Goal: Transaction & Acquisition: Book appointment/travel/reservation

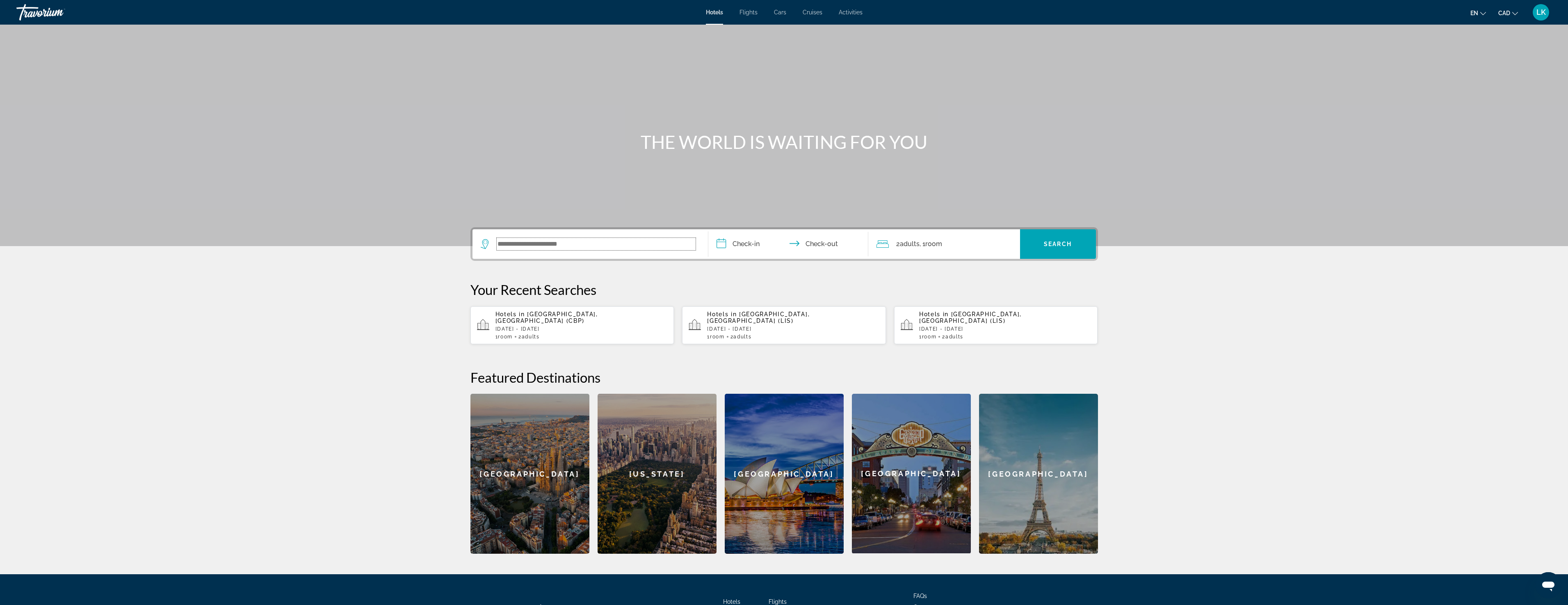
click at [582, 239] on input "Search widget" at bounding box center [596, 243] width 199 height 12
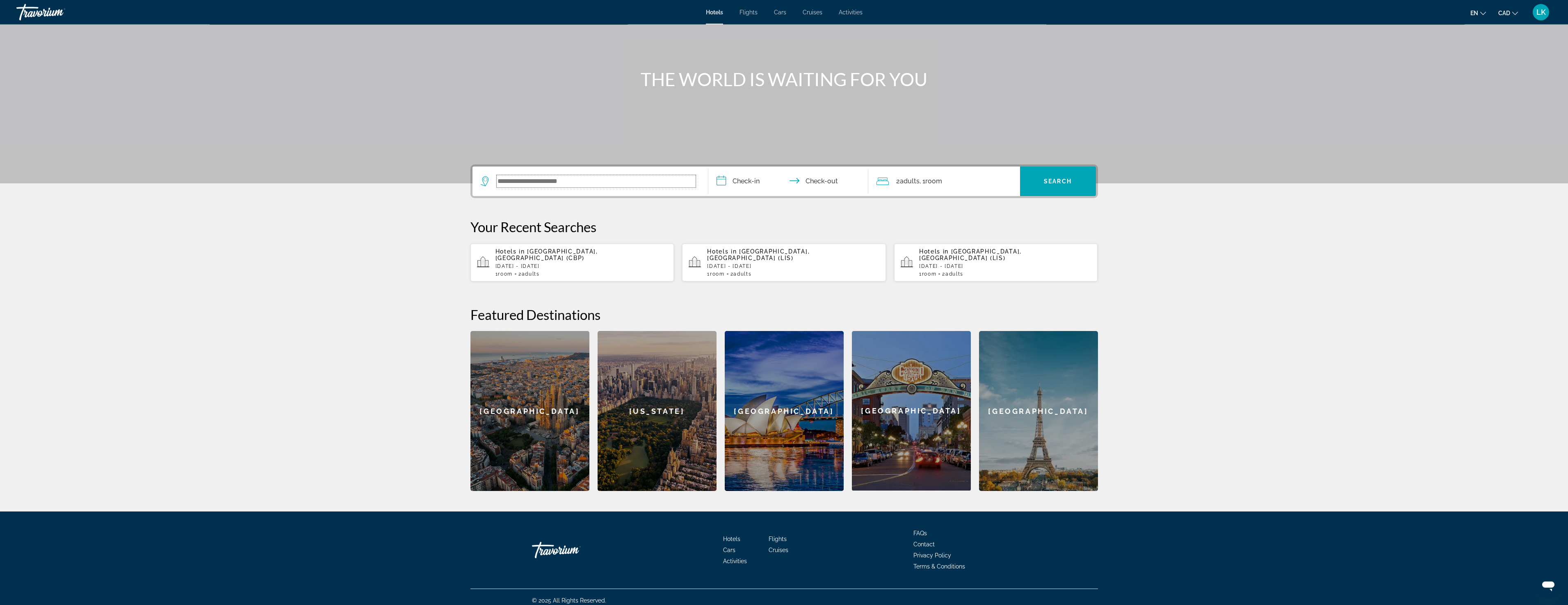
scroll to position [63, 0]
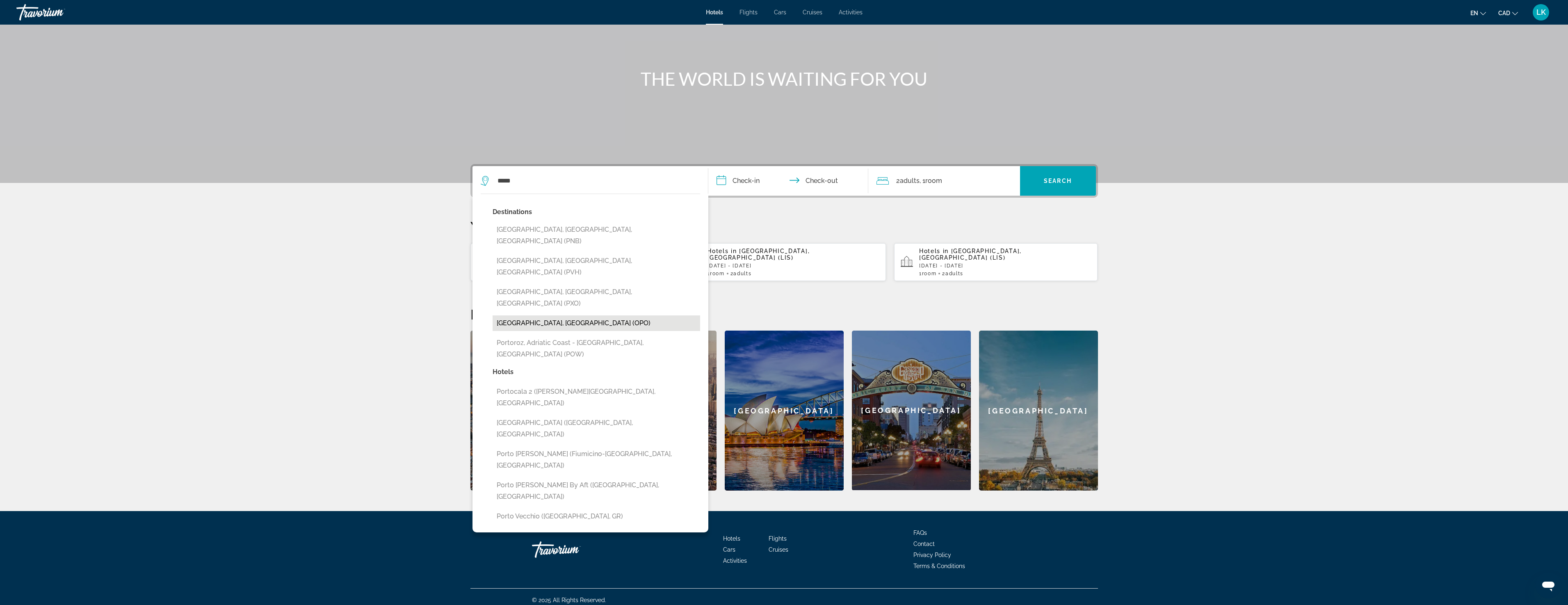
click at [540, 315] on button "[GEOGRAPHIC_DATA], [GEOGRAPHIC_DATA] (OPO)" at bounding box center [596, 322] width 207 height 16
type input "**********"
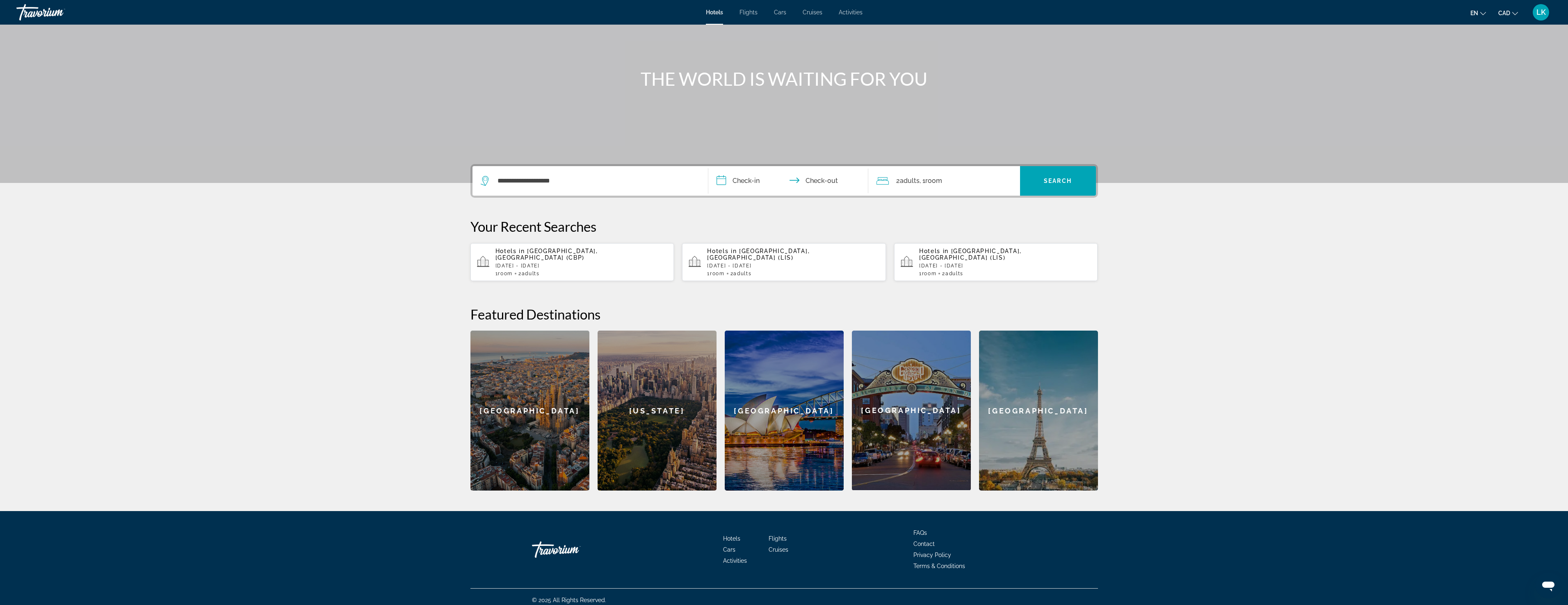
click at [753, 180] on input "**********" at bounding box center [791, 182] width 164 height 32
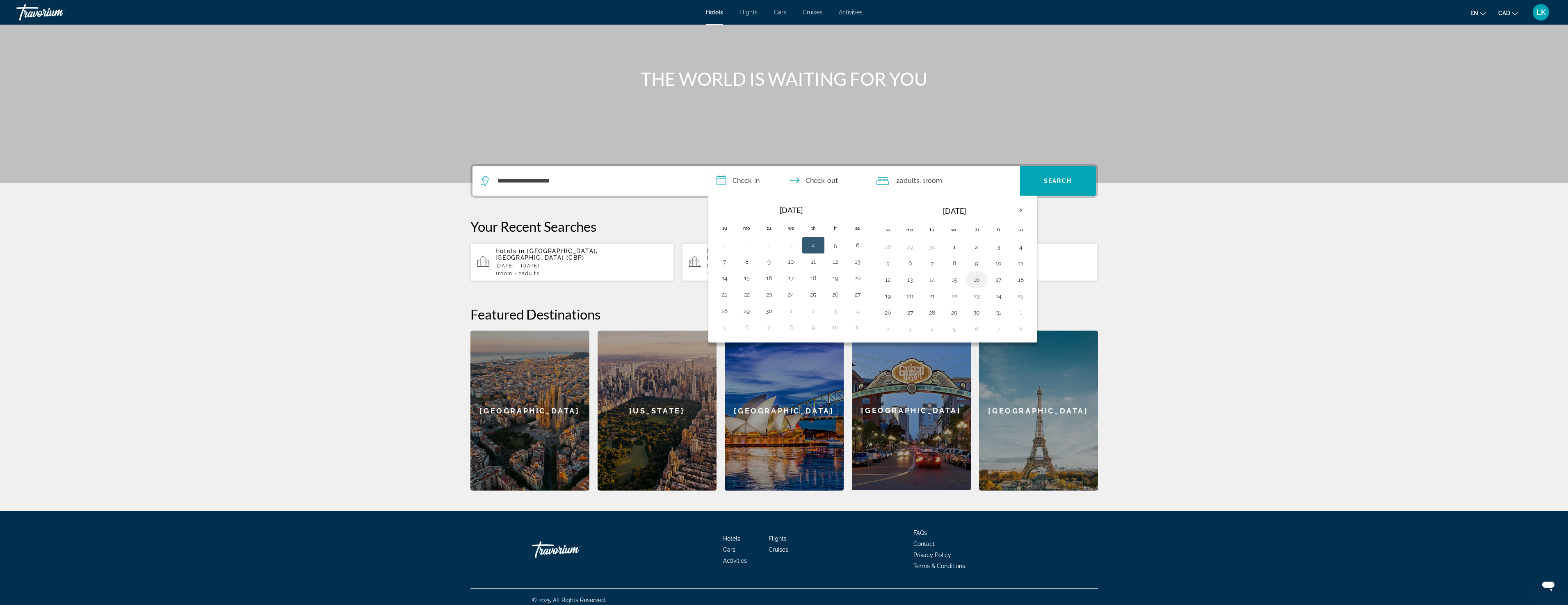
click at [972, 282] on button "16" at bounding box center [977, 280] width 13 height 11
click at [1027, 277] on button "18" at bounding box center [1021, 280] width 13 height 11
type input "**********"
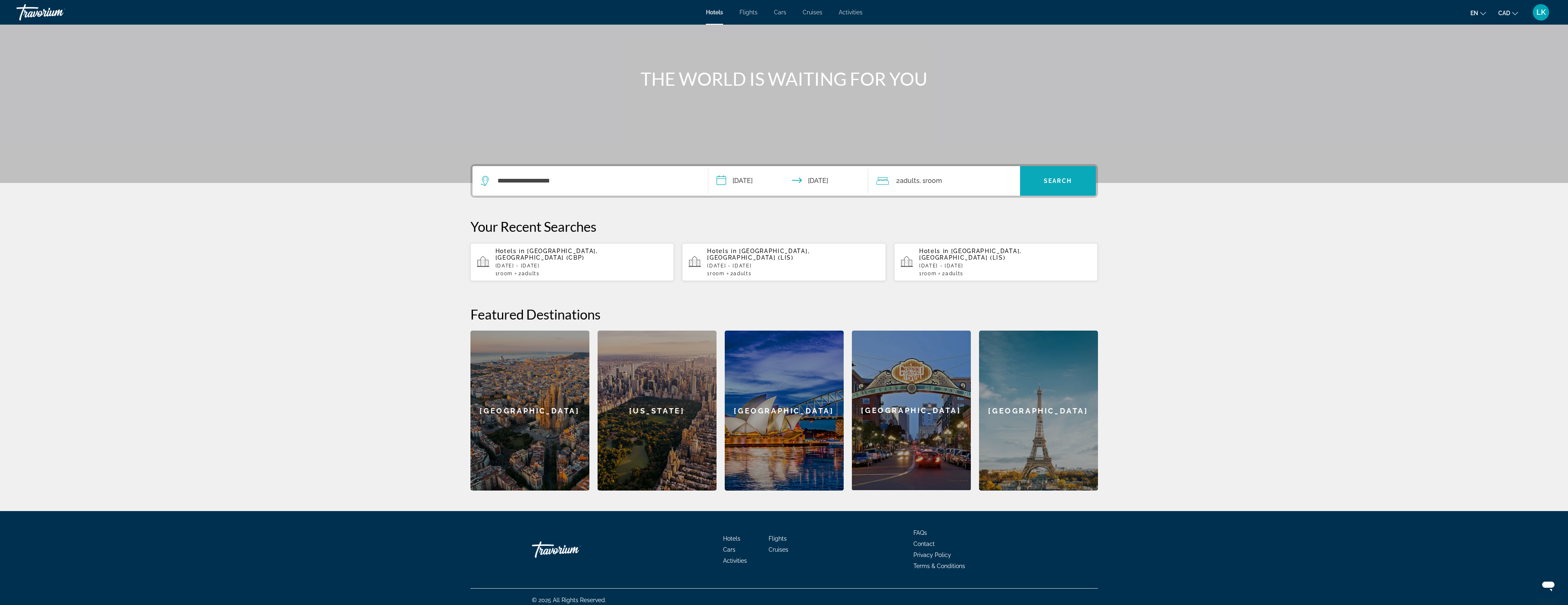
click at [1051, 189] on span "Search widget" at bounding box center [1058, 180] width 76 height 20
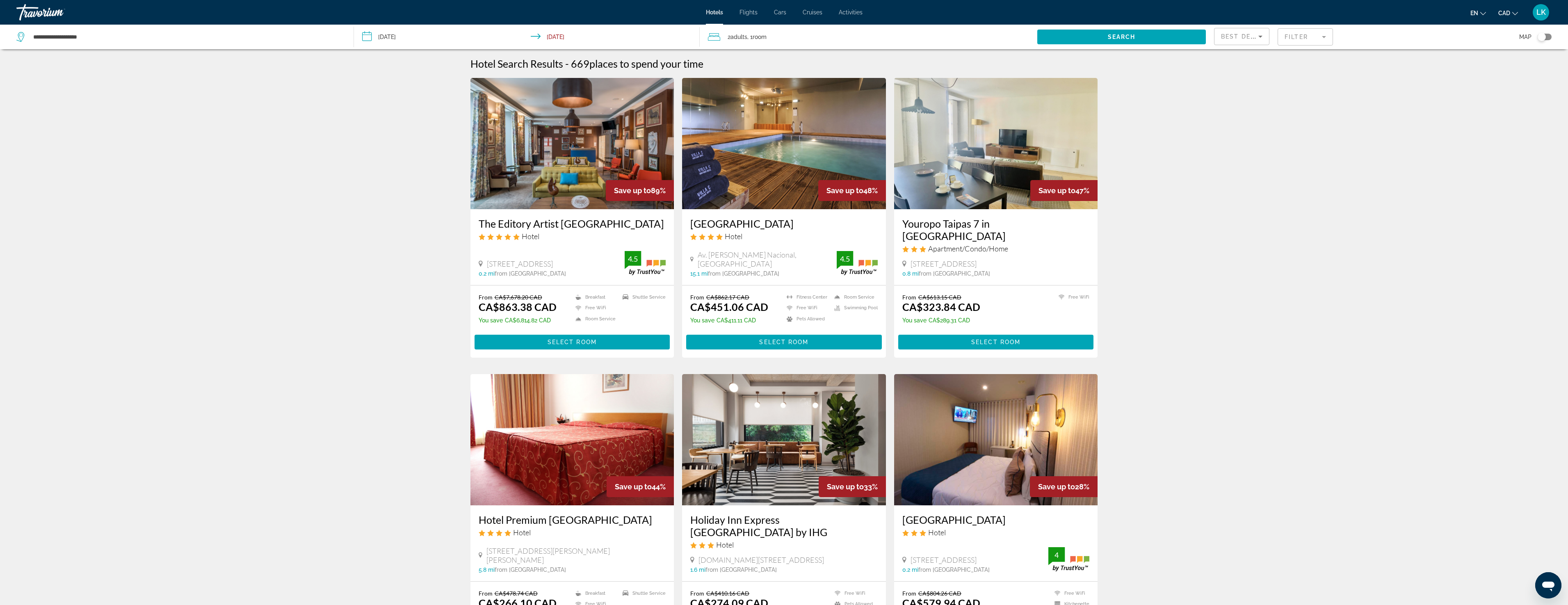
click at [578, 224] on h3 "The Editory Artist [GEOGRAPHIC_DATA]" at bounding box center [573, 223] width 188 height 12
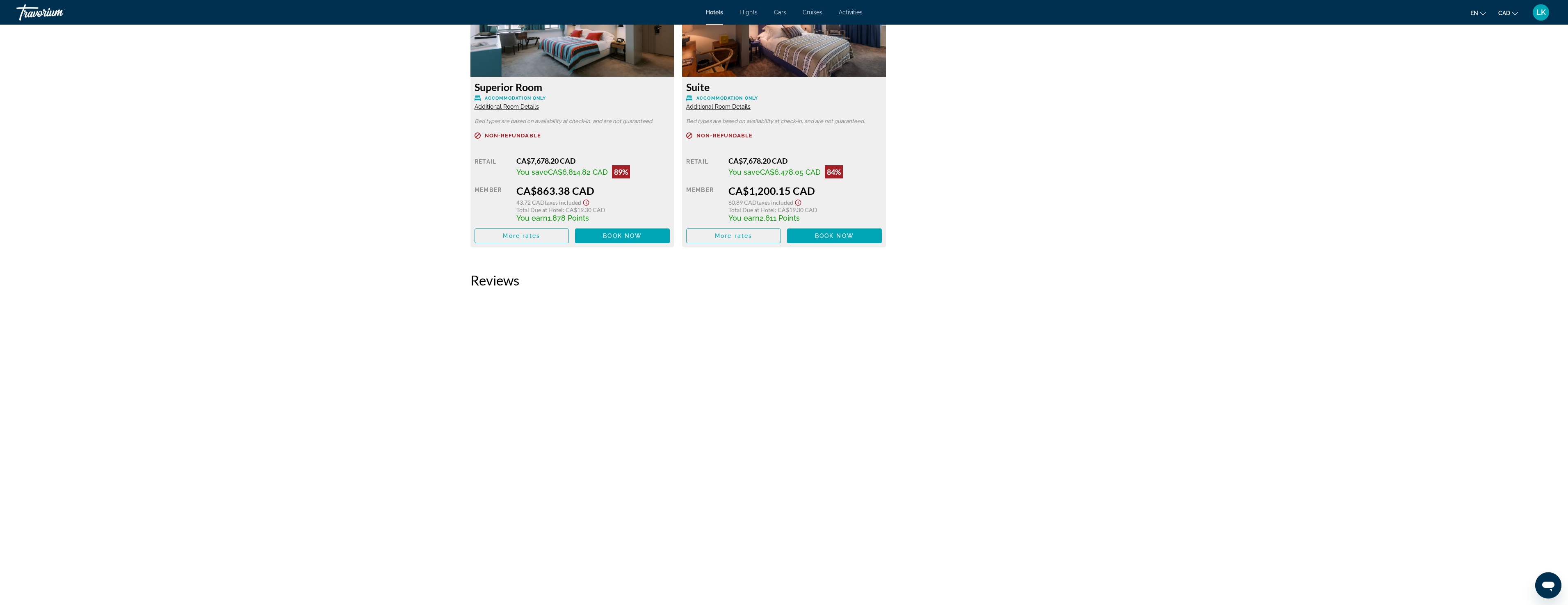
scroll to position [1213, 0]
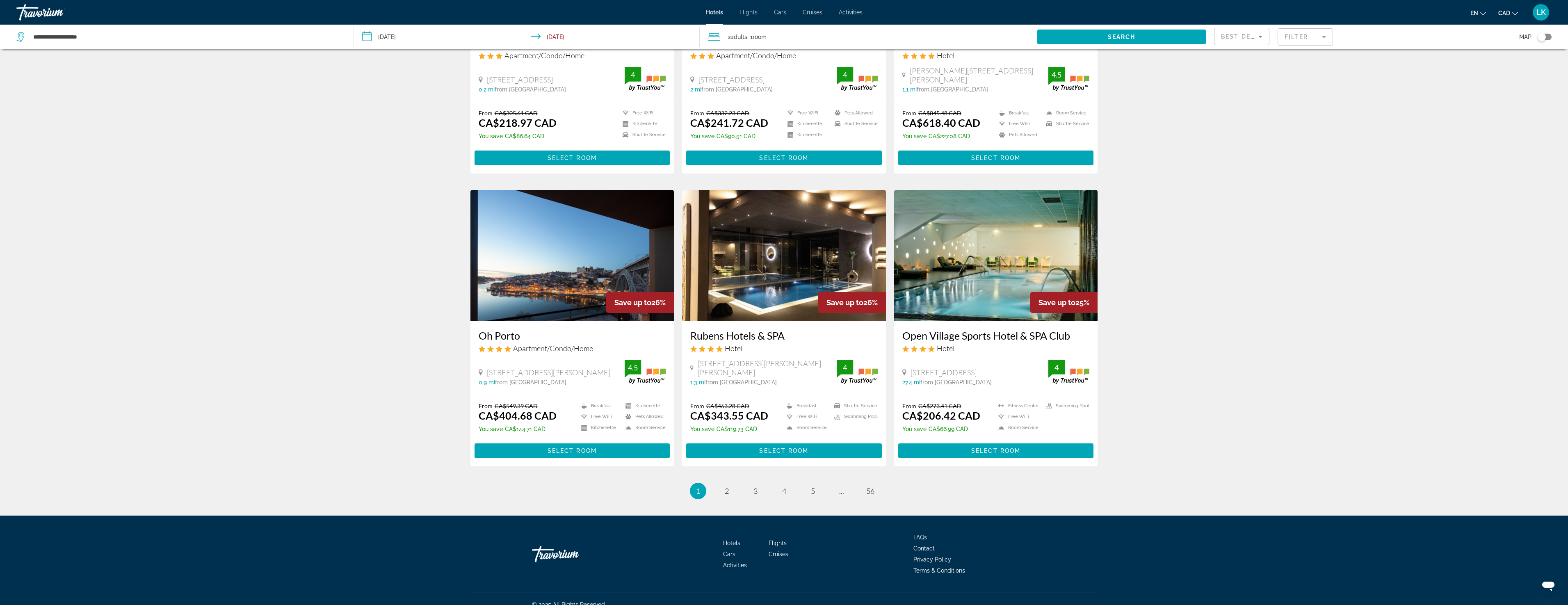
scroll to position [781, 0]
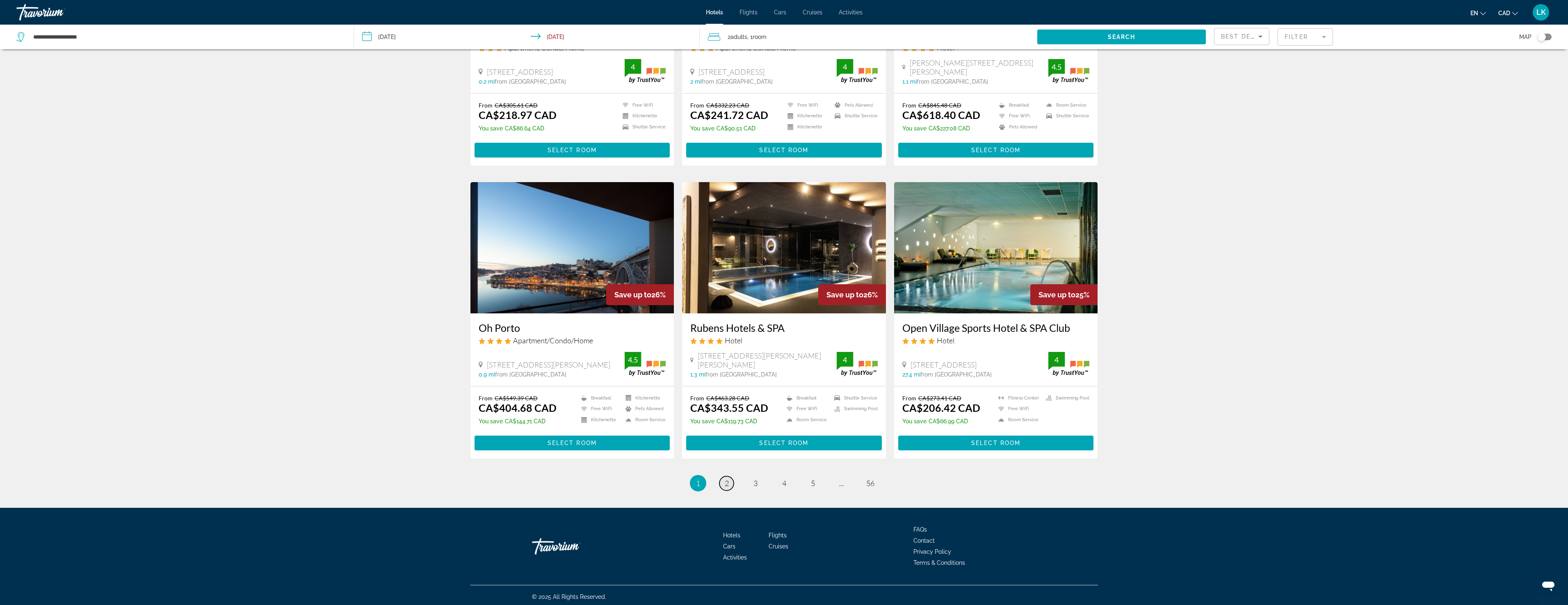
click at [726, 484] on span "2" at bounding box center [726, 483] width 4 height 9
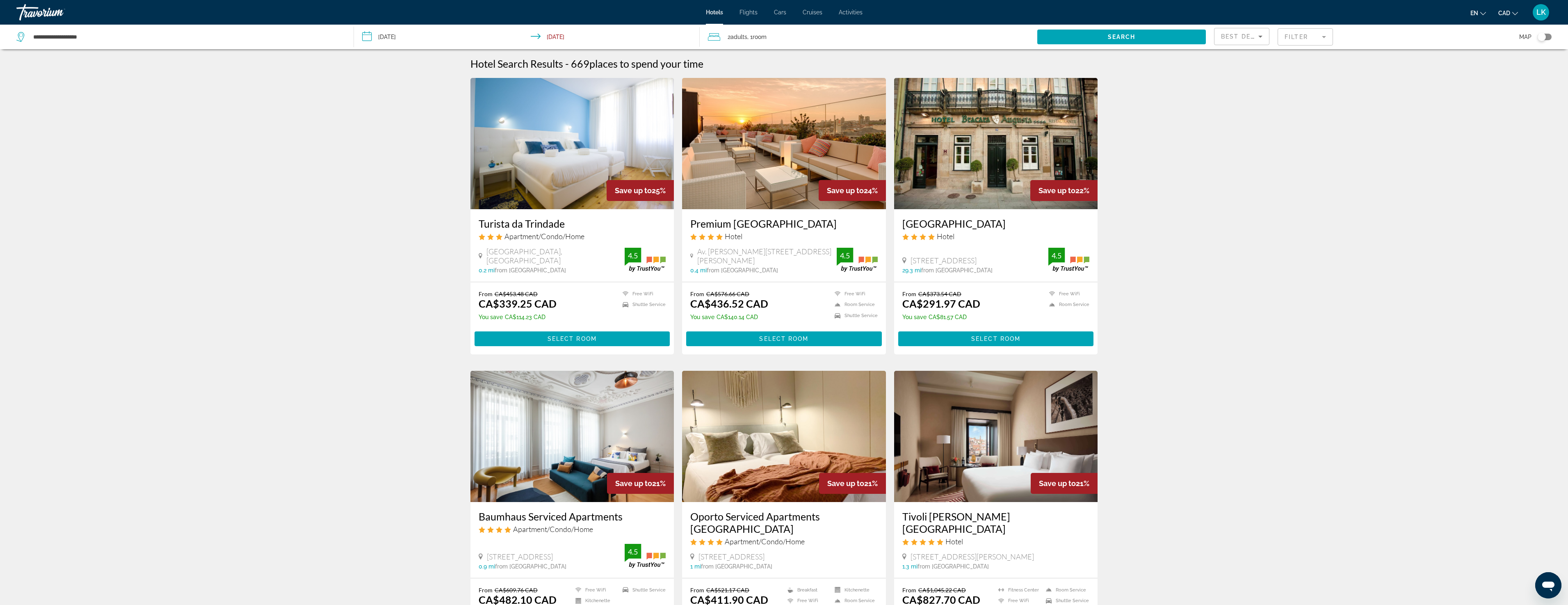
click at [772, 227] on h3 "Premium [GEOGRAPHIC_DATA]" at bounding box center [784, 223] width 188 height 12
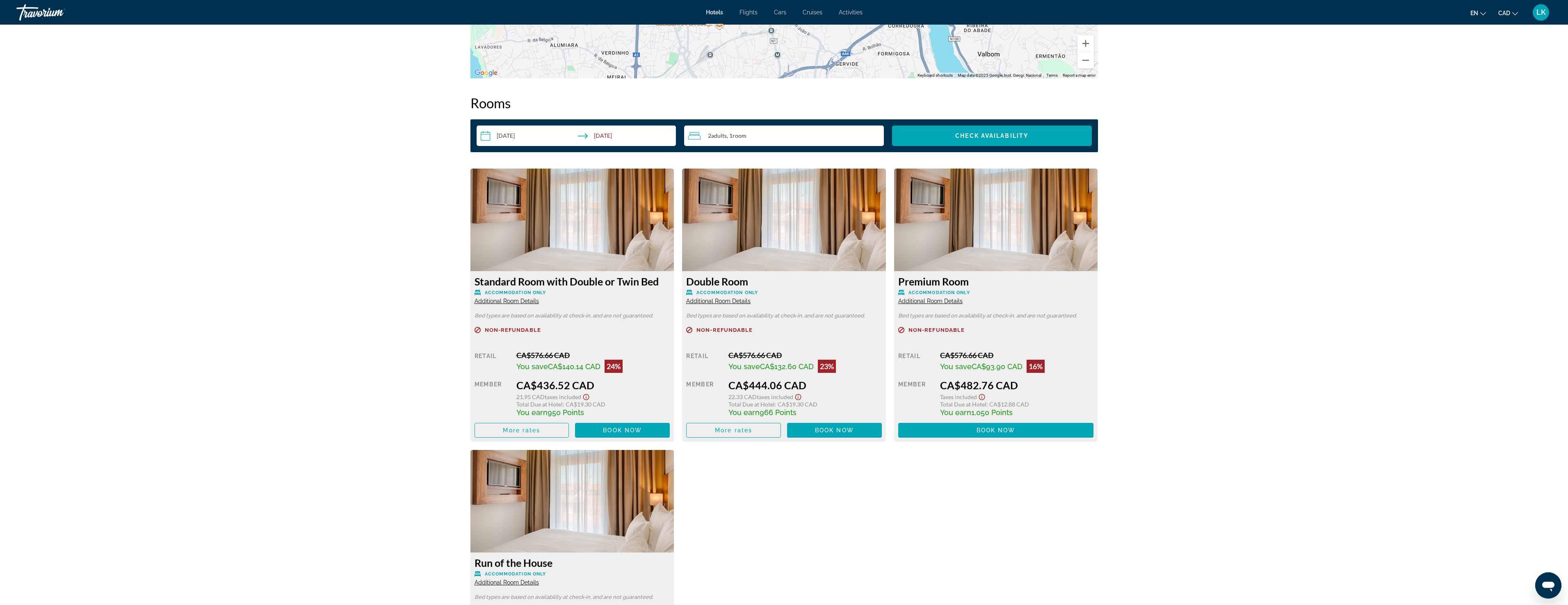
scroll to position [962, 0]
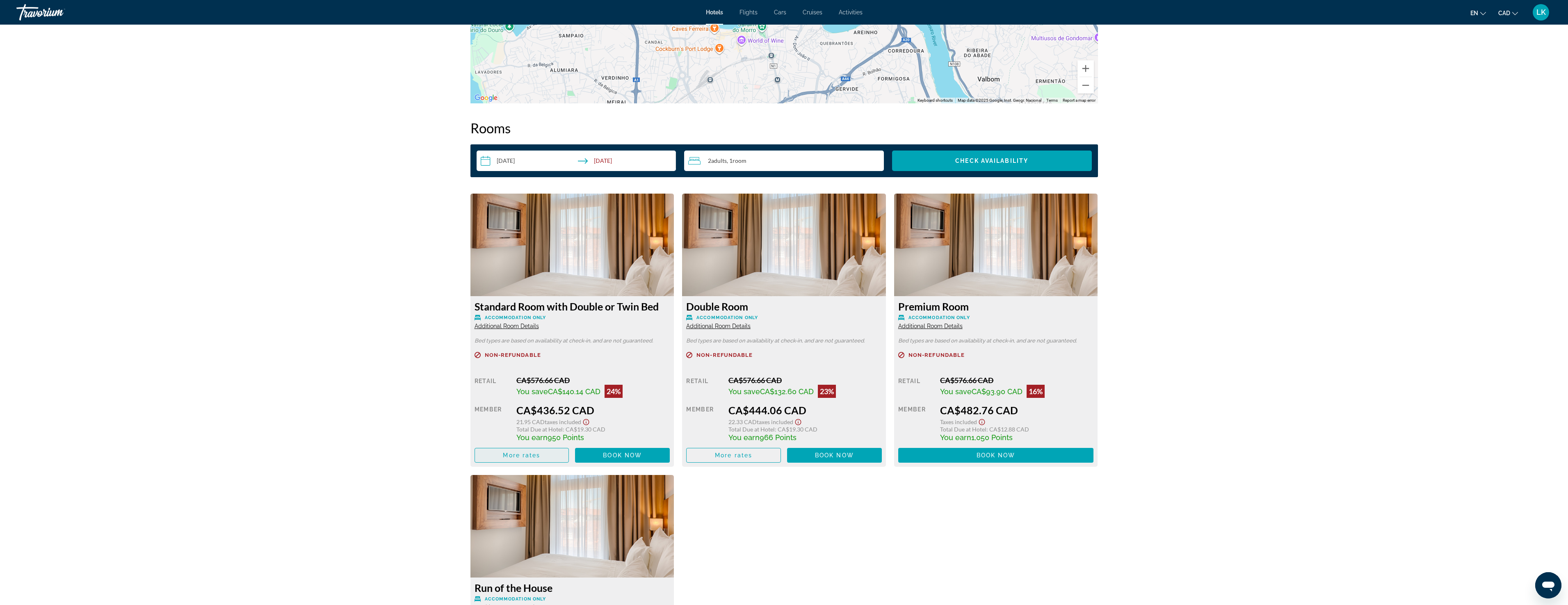
click at [529, 454] on span "More rates" at bounding box center [522, 454] width 37 height 7
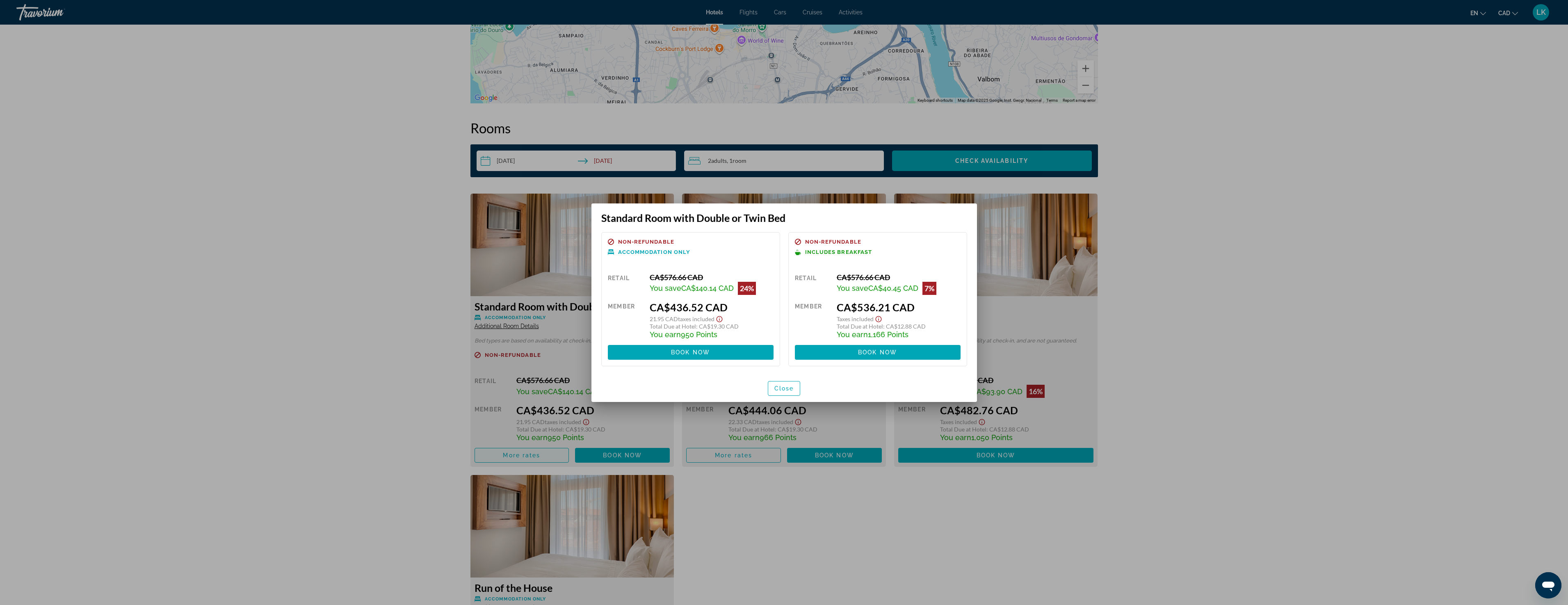
scroll to position [0, 0]
click at [777, 388] on span "Close" at bounding box center [784, 388] width 20 height 7
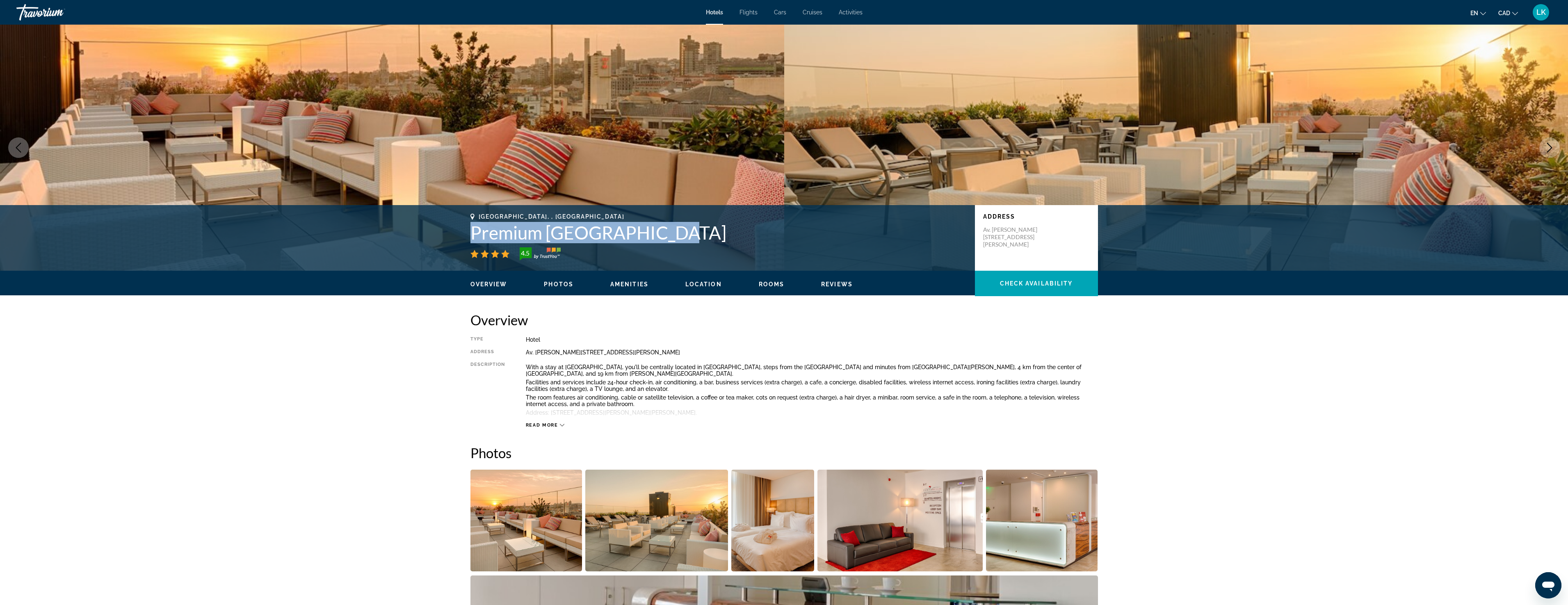
drag, startPoint x: 471, startPoint y: 232, endPoint x: 679, endPoint y: 236, distance: 208.0
click at [679, 236] on h1 "Premium [GEOGRAPHIC_DATA]" at bounding box center [719, 232] width 497 height 21
copy h1 "Premium [GEOGRAPHIC_DATA]"
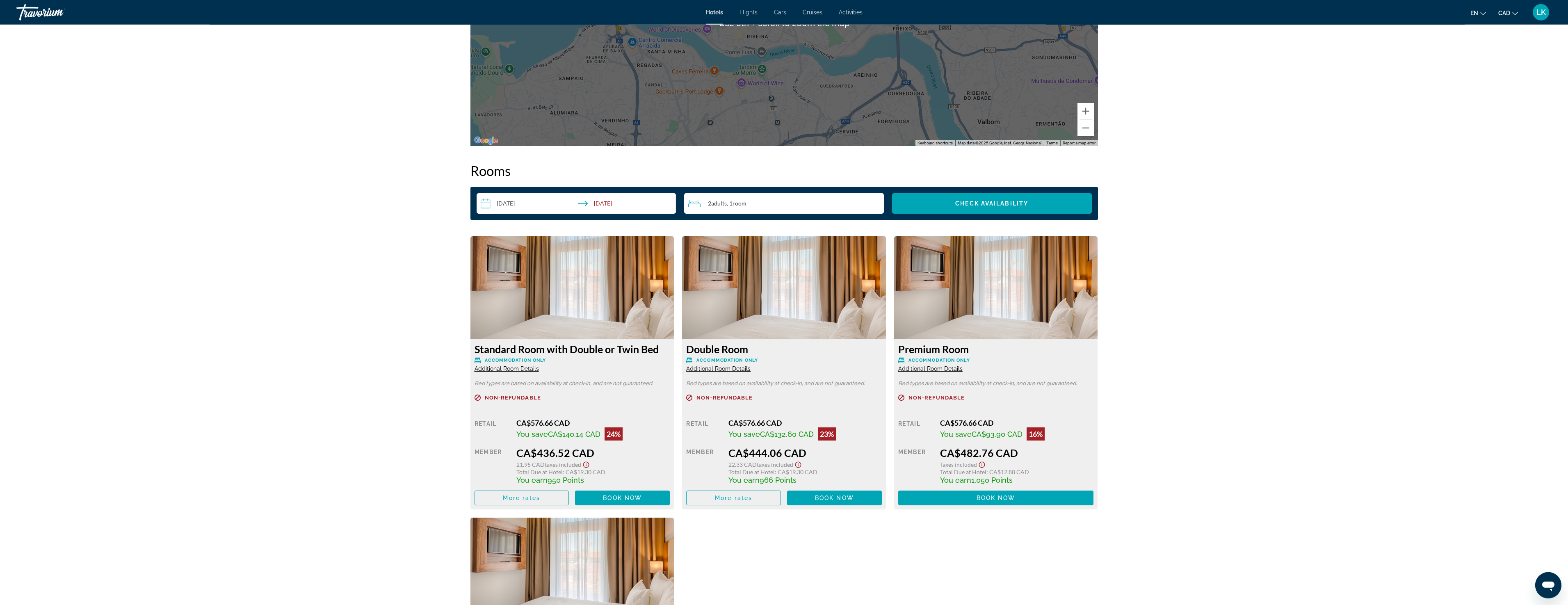
scroll to position [920, 0]
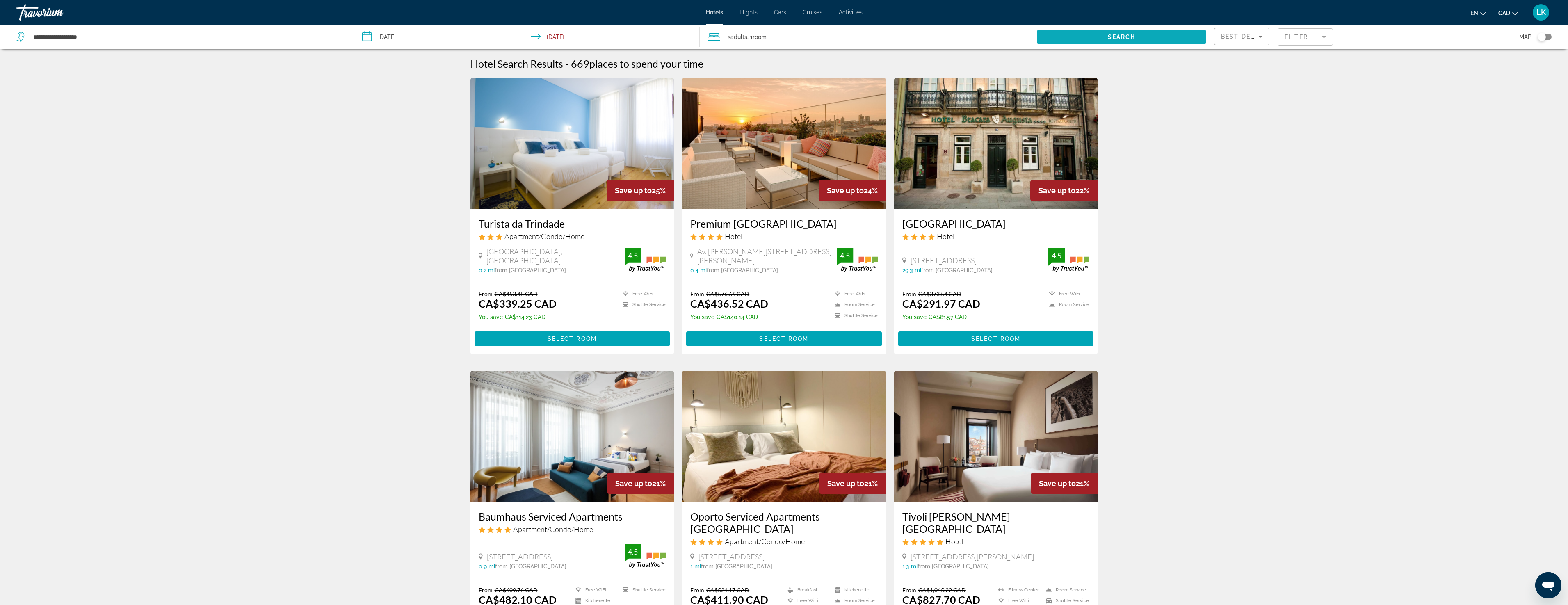
drag, startPoint x: 1134, startPoint y: 35, endPoint x: 1141, endPoint y: 46, distance: 13.0
click at [1133, 35] on span "Search" at bounding box center [1122, 36] width 28 height 7
click at [1303, 40] on mat-form-field "Filter" at bounding box center [1306, 36] width 56 height 18
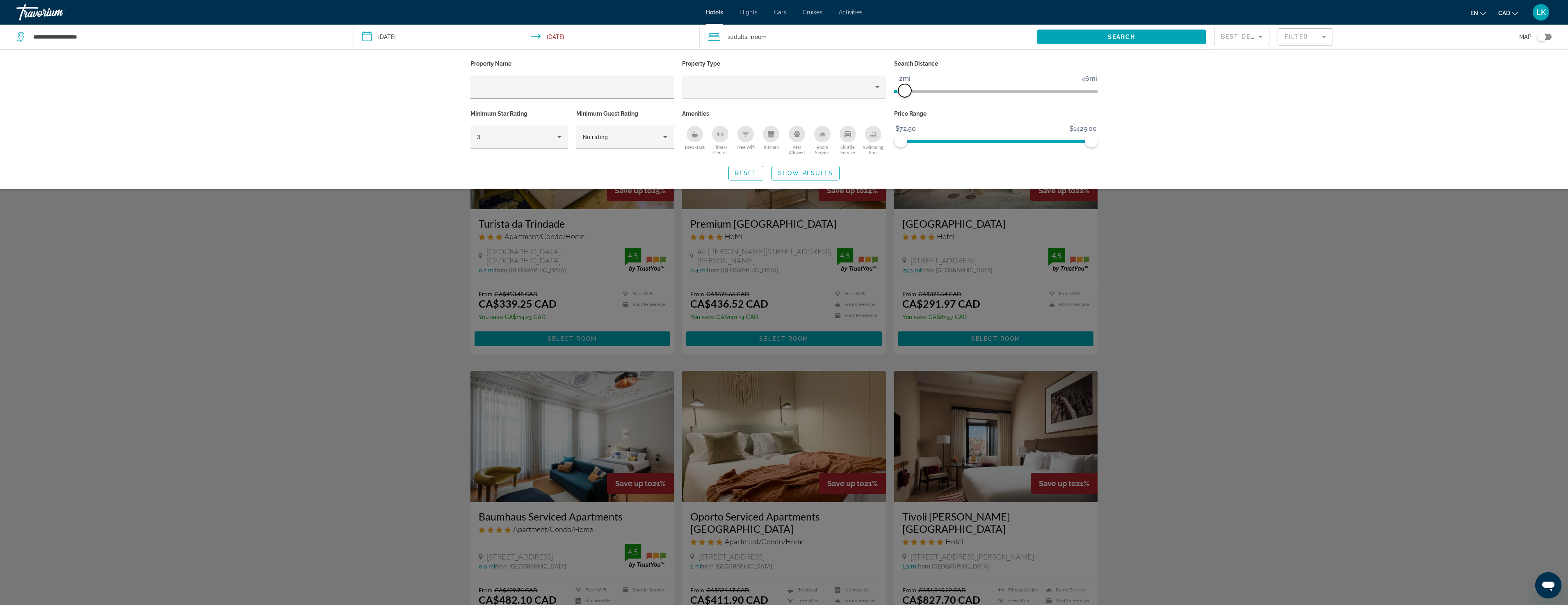
drag, startPoint x: 1020, startPoint y: 90, endPoint x: 903, endPoint y: 92, distance: 117.0
click at [903, 92] on span "ngx-slider" at bounding box center [905, 90] width 13 height 13
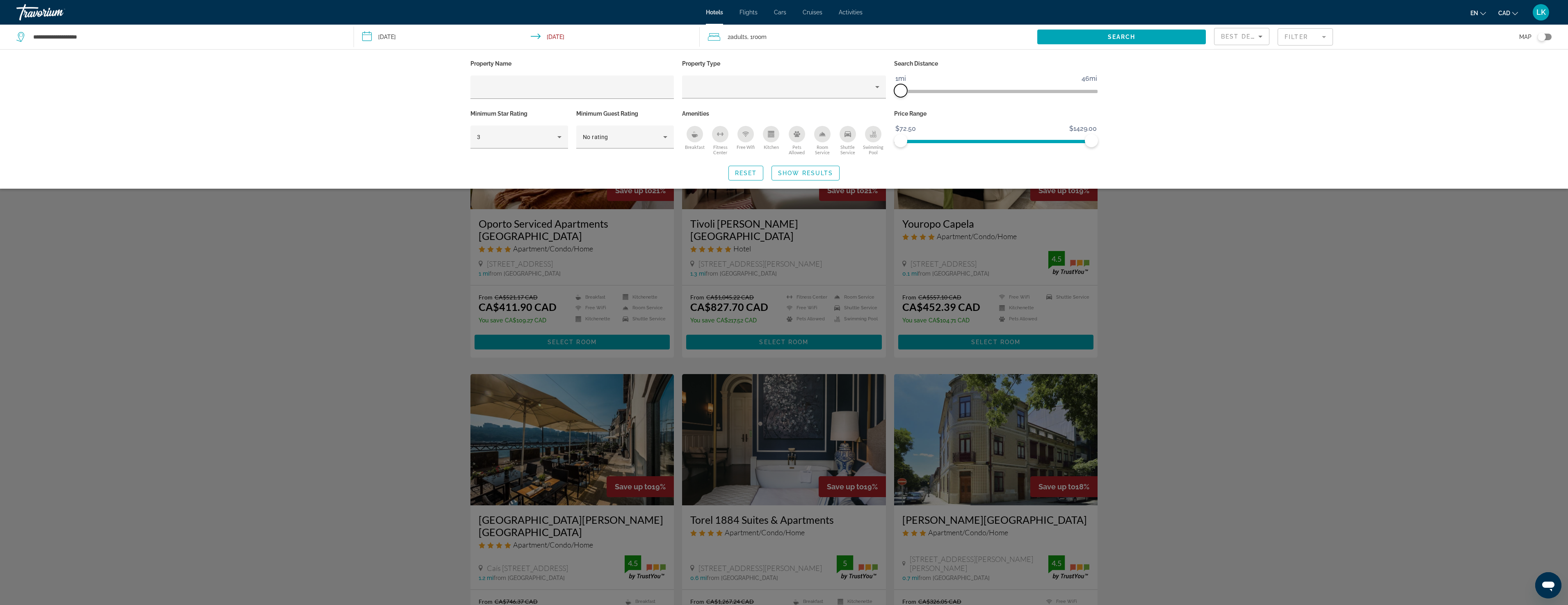
drag, startPoint x: 902, startPoint y: 92, endPoint x: 903, endPoint y: 112, distance: 20.0
click at [903, 93] on span "ngx-slider" at bounding box center [901, 90] width 13 height 13
drag, startPoint x: 1091, startPoint y: 142, endPoint x: 934, endPoint y: 143, distance: 157.0
click at [934, 143] on span "ngx-slider-max" at bounding box center [934, 140] width 13 height 13
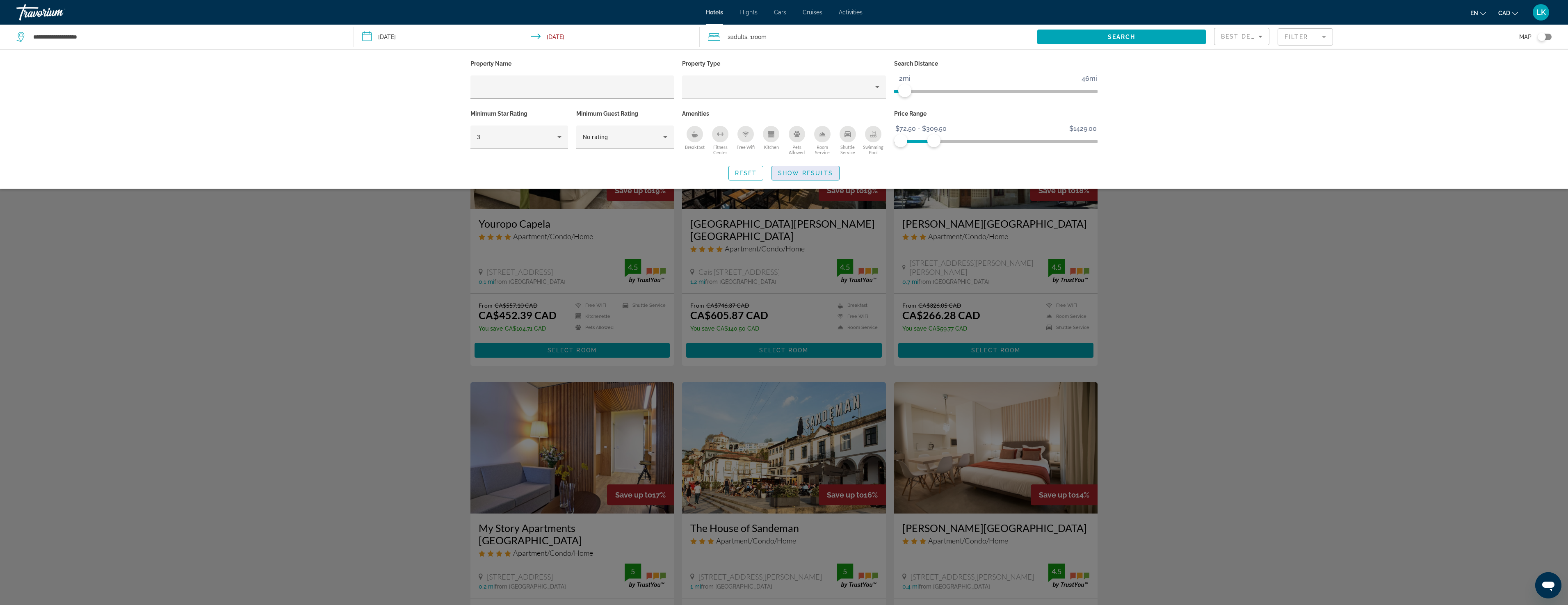
click at [809, 171] on span "Show Results" at bounding box center [805, 173] width 55 height 7
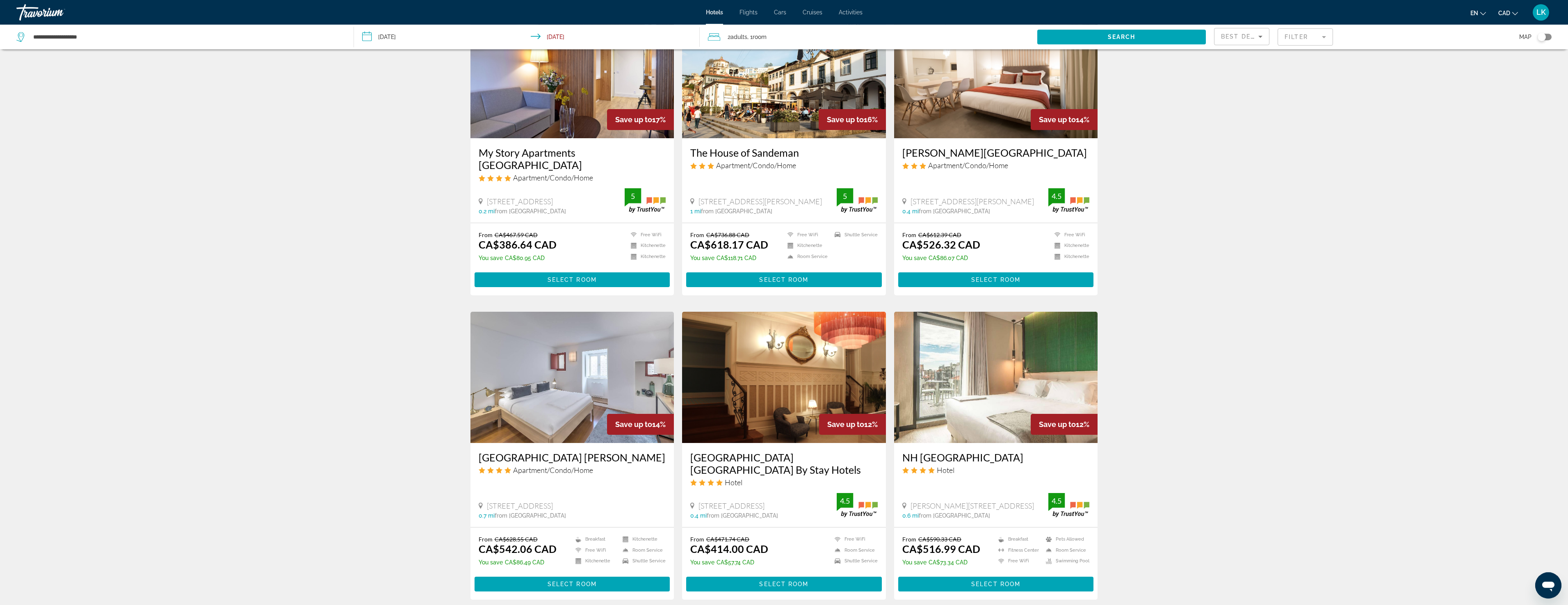
scroll to position [787, 0]
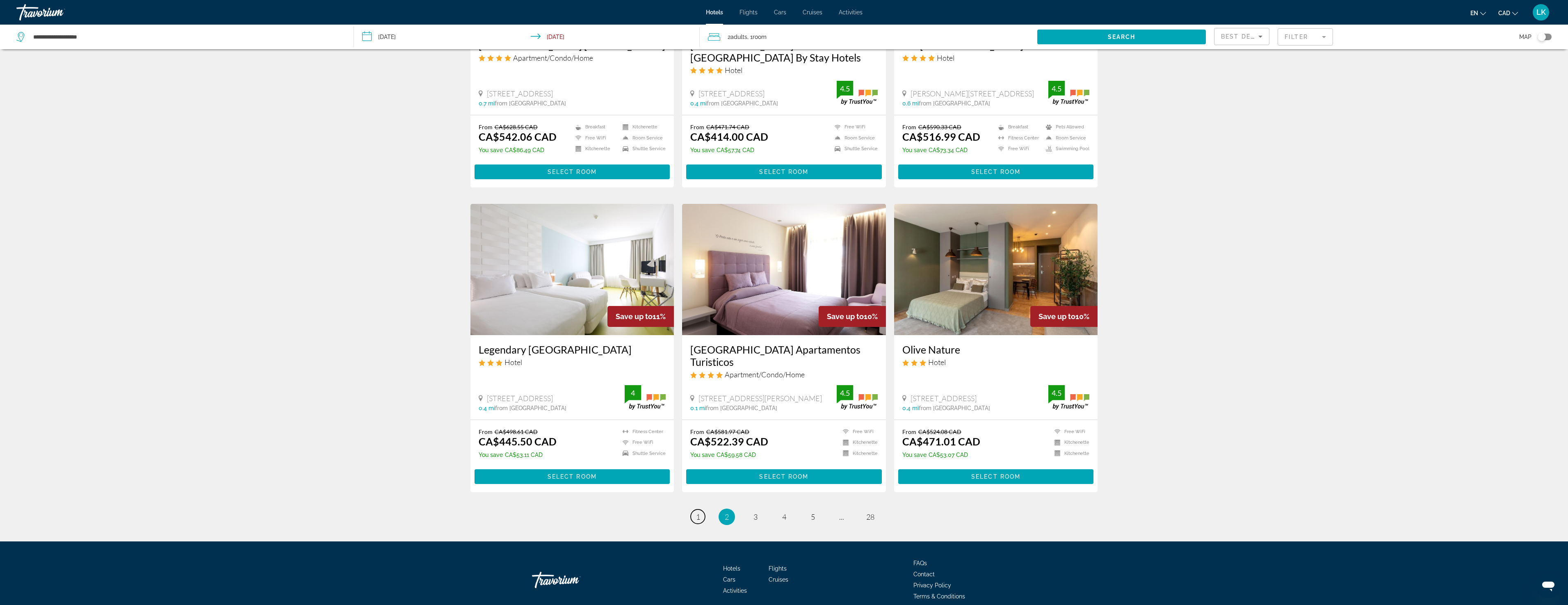
click at [701, 509] on link "page 1" at bounding box center [698, 516] width 14 height 14
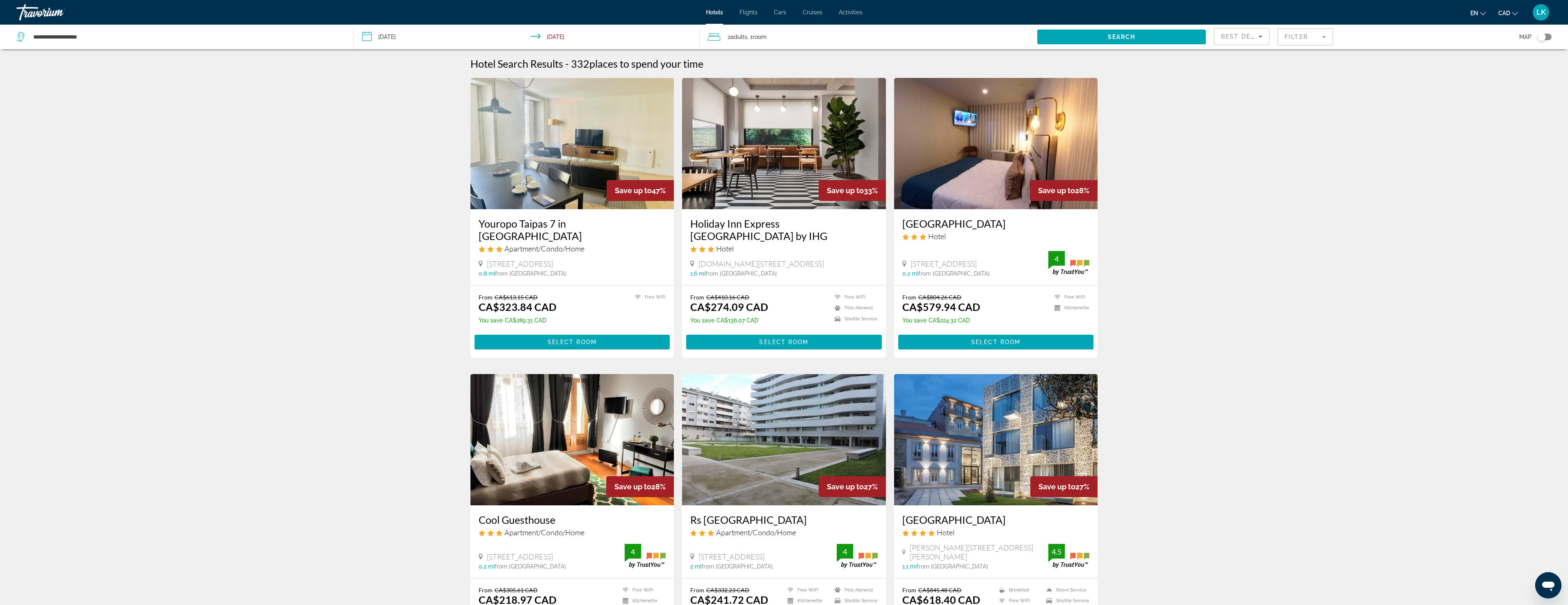
click at [1296, 33] on mat-form-field "Filter" at bounding box center [1306, 36] width 56 height 18
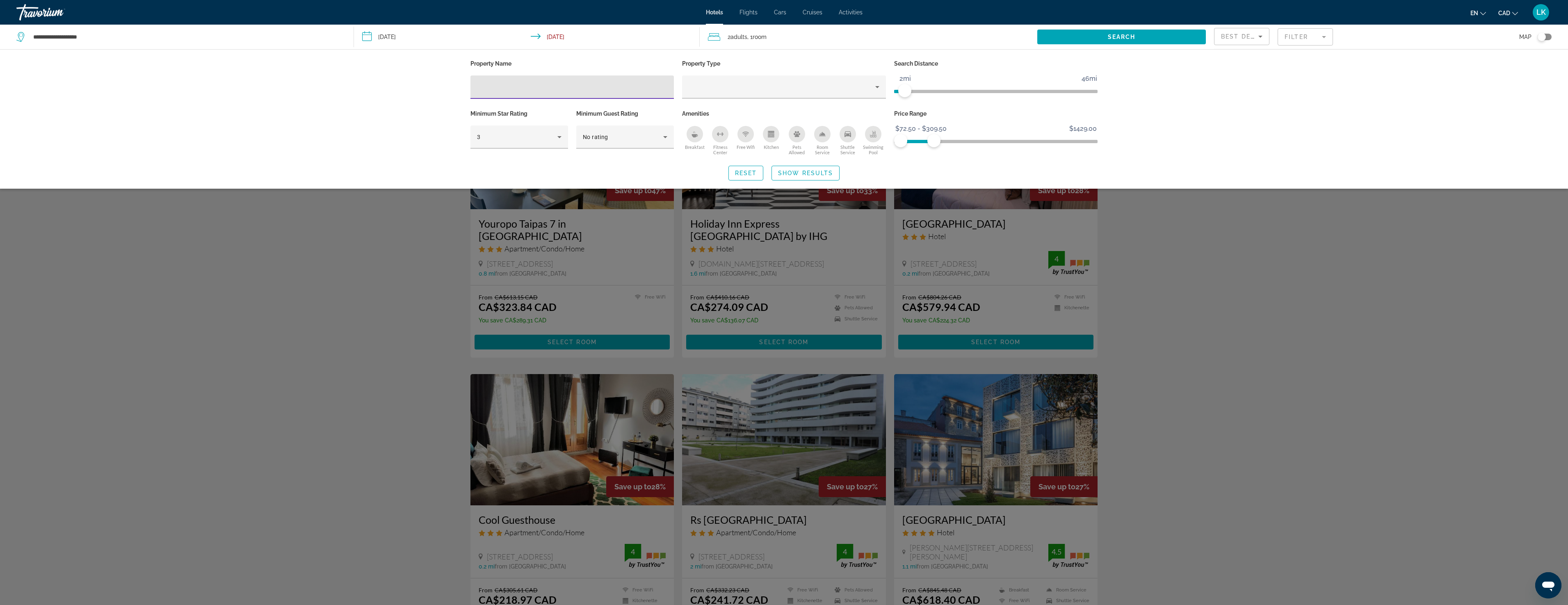
click at [693, 133] on icon "Breakfast" at bounding box center [695, 134] width 7 height 7
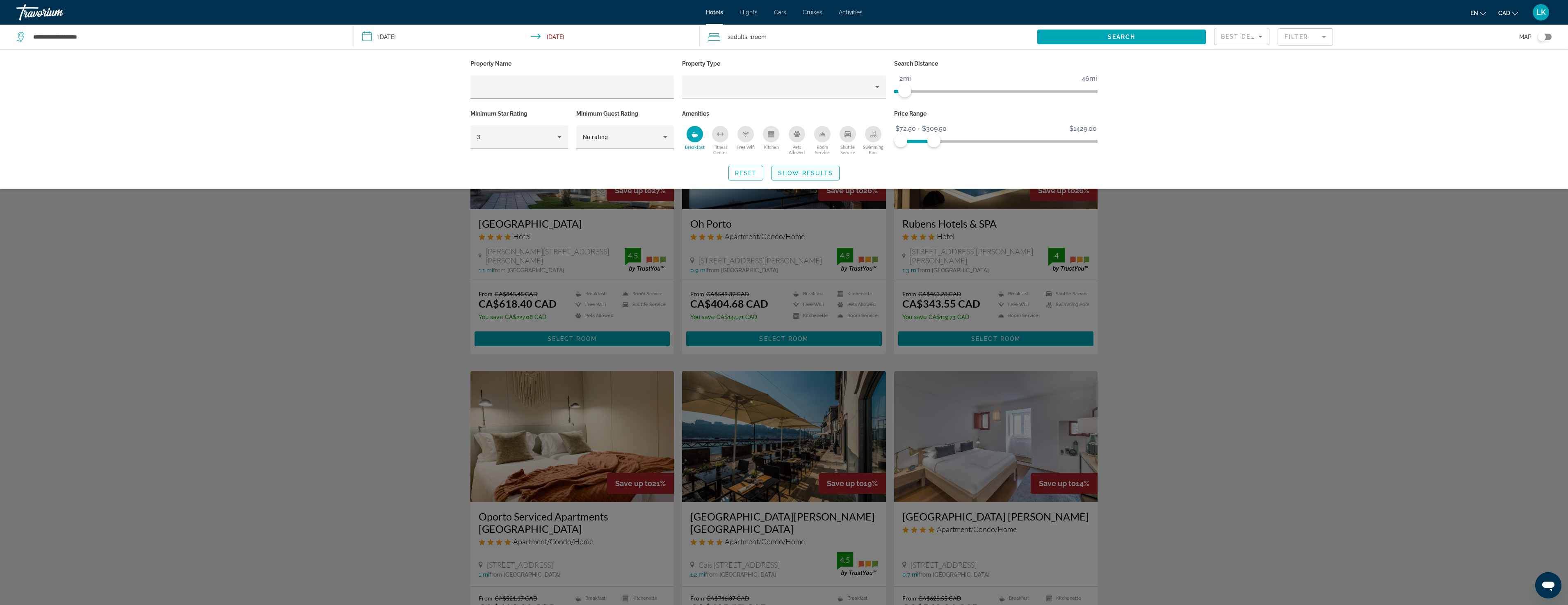
click at [795, 173] on span "Show Results" at bounding box center [805, 173] width 55 height 7
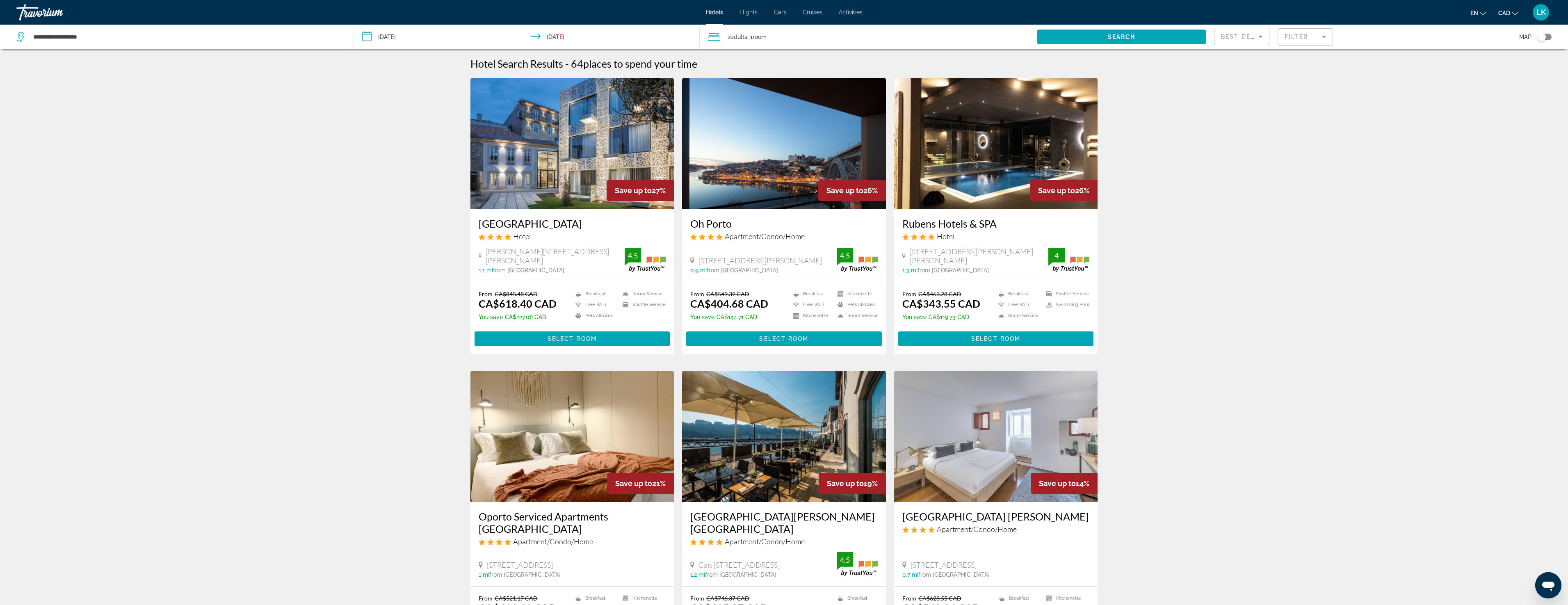
click at [958, 227] on h3 "Rubens Hotels & SPA" at bounding box center [996, 223] width 188 height 12
click at [1299, 36] on mat-form-field "Filter" at bounding box center [1306, 36] width 56 height 18
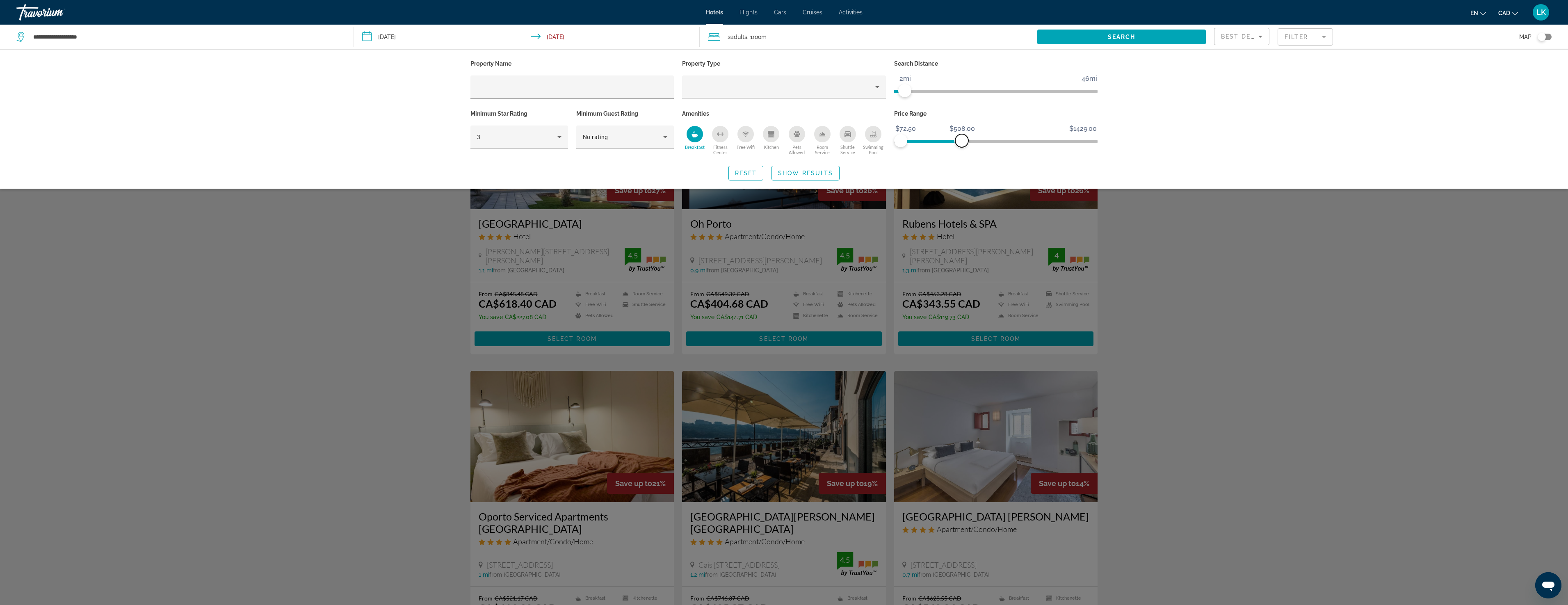
drag, startPoint x: 936, startPoint y: 139, endPoint x: 954, endPoint y: 145, distance: 19.0
click at [962, 139] on span "ngx-slider-max" at bounding box center [962, 140] width 13 height 13
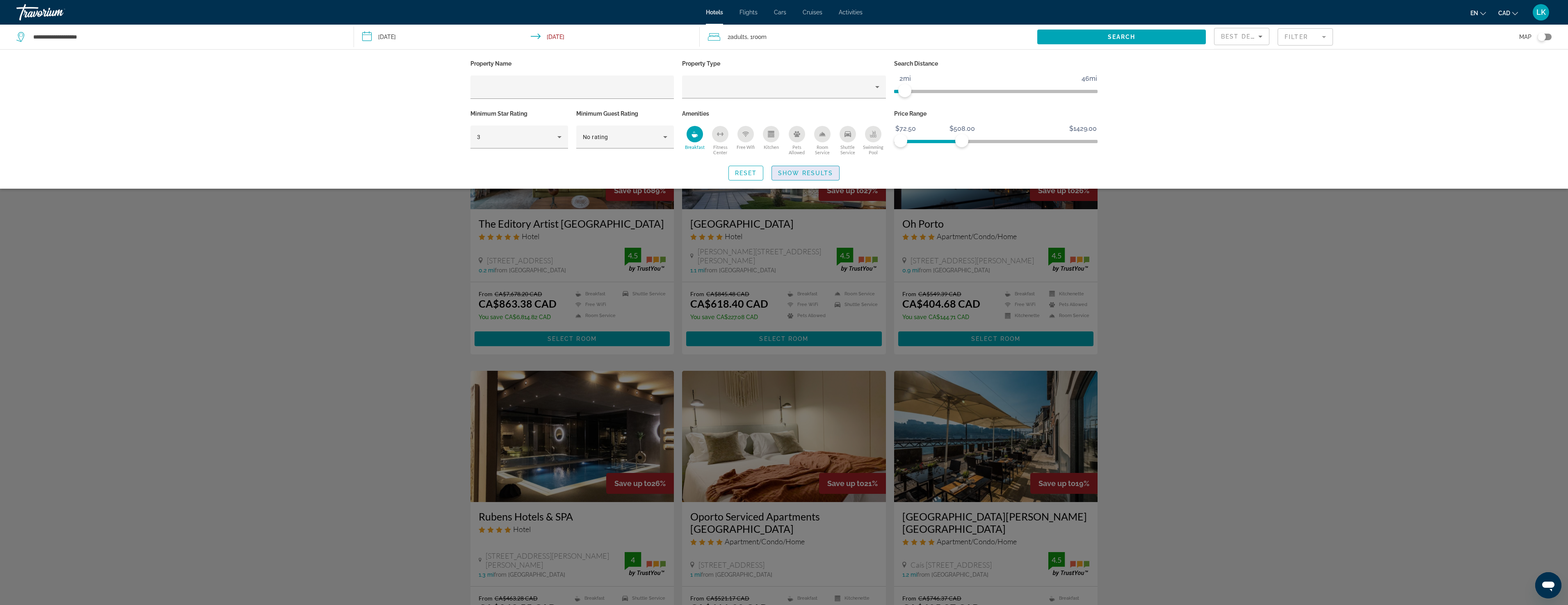
click at [798, 171] on span "Show Results" at bounding box center [805, 173] width 55 height 7
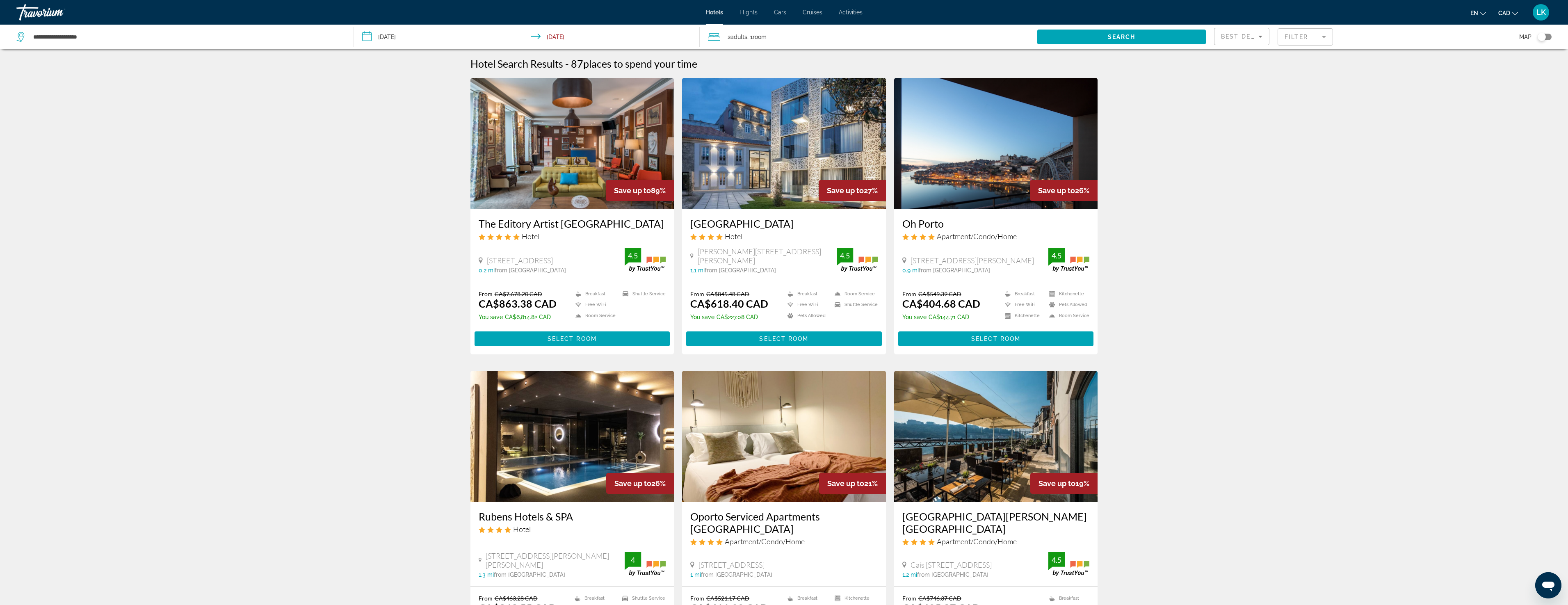
click at [565, 153] on img "Main content" at bounding box center [572, 143] width 204 height 131
click at [964, 181] on img "Main content" at bounding box center [996, 143] width 204 height 131
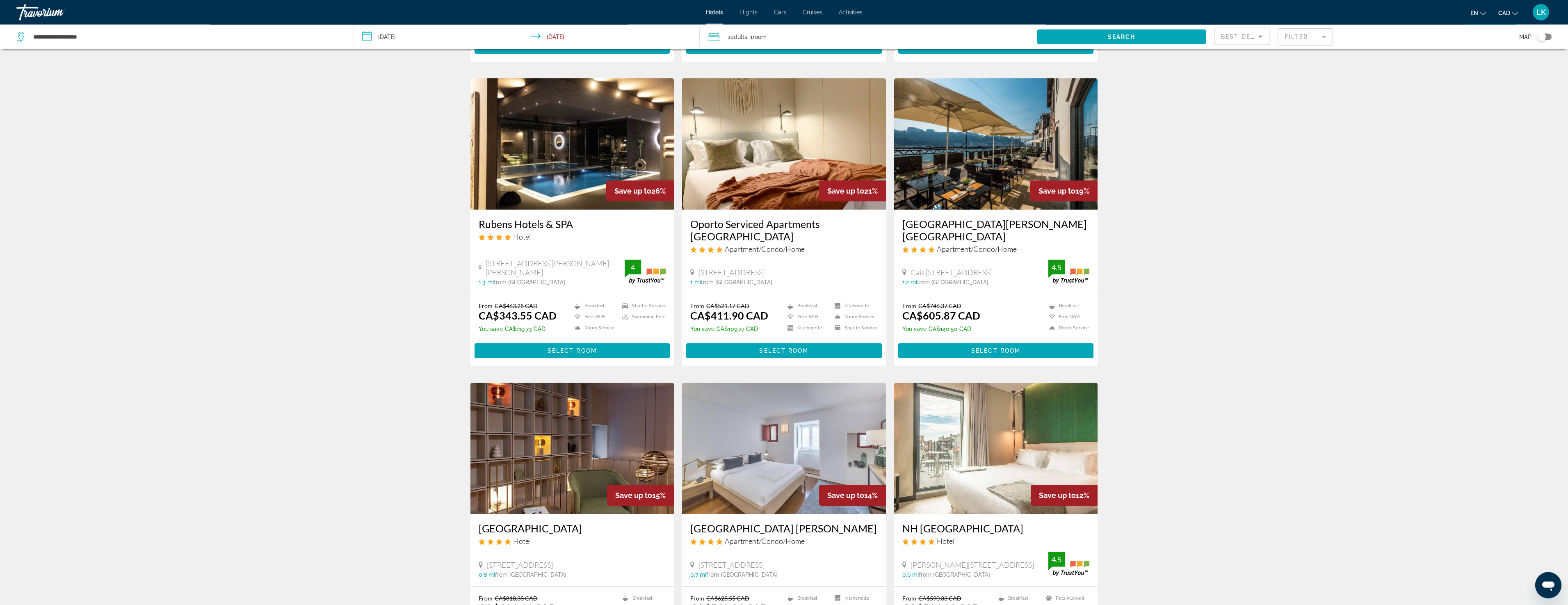
scroll to position [293, 0]
click at [978, 167] on img "Main content" at bounding box center [996, 143] width 204 height 131
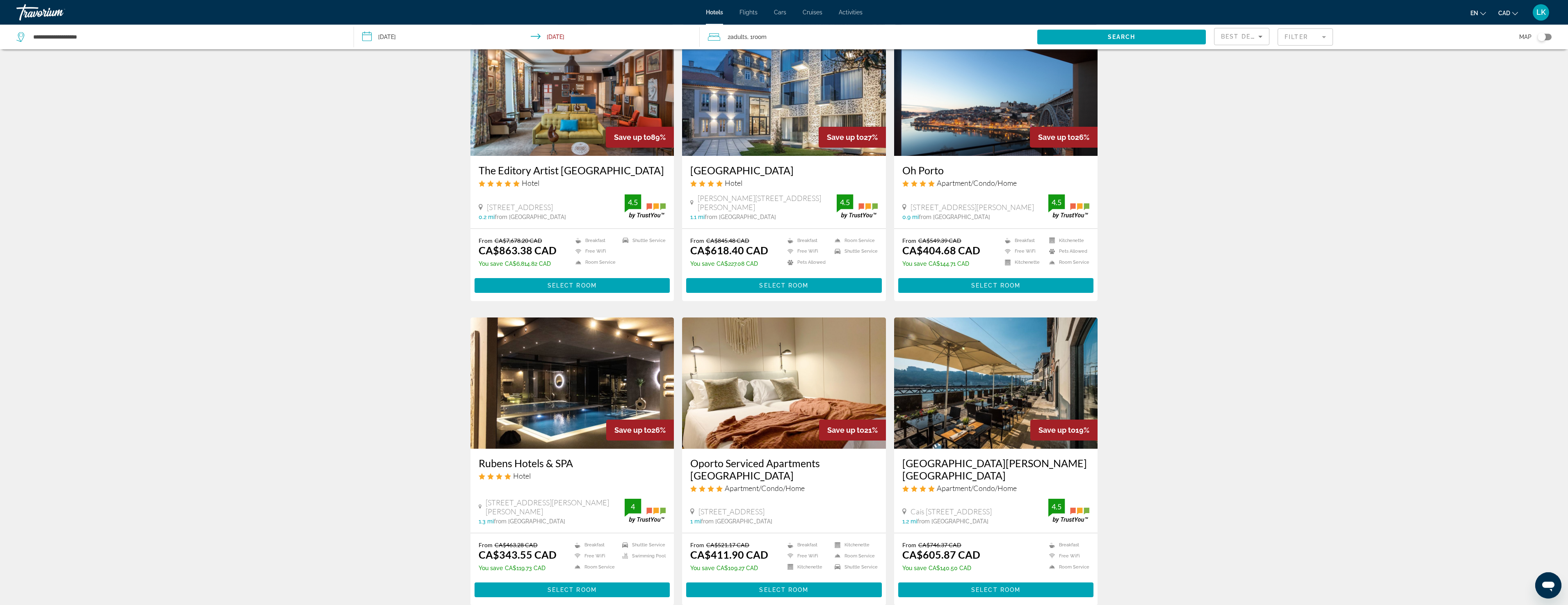
scroll to position [167, 0]
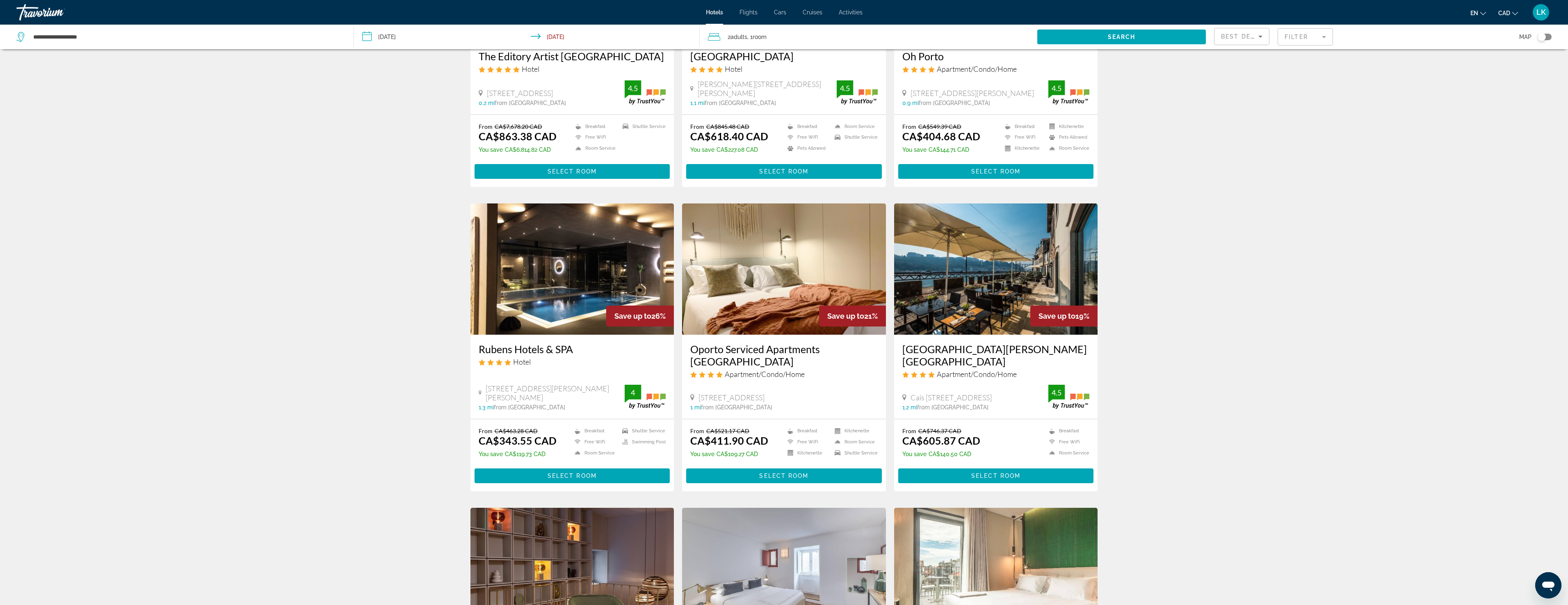
click at [557, 277] on img "Main content" at bounding box center [572, 269] width 204 height 131
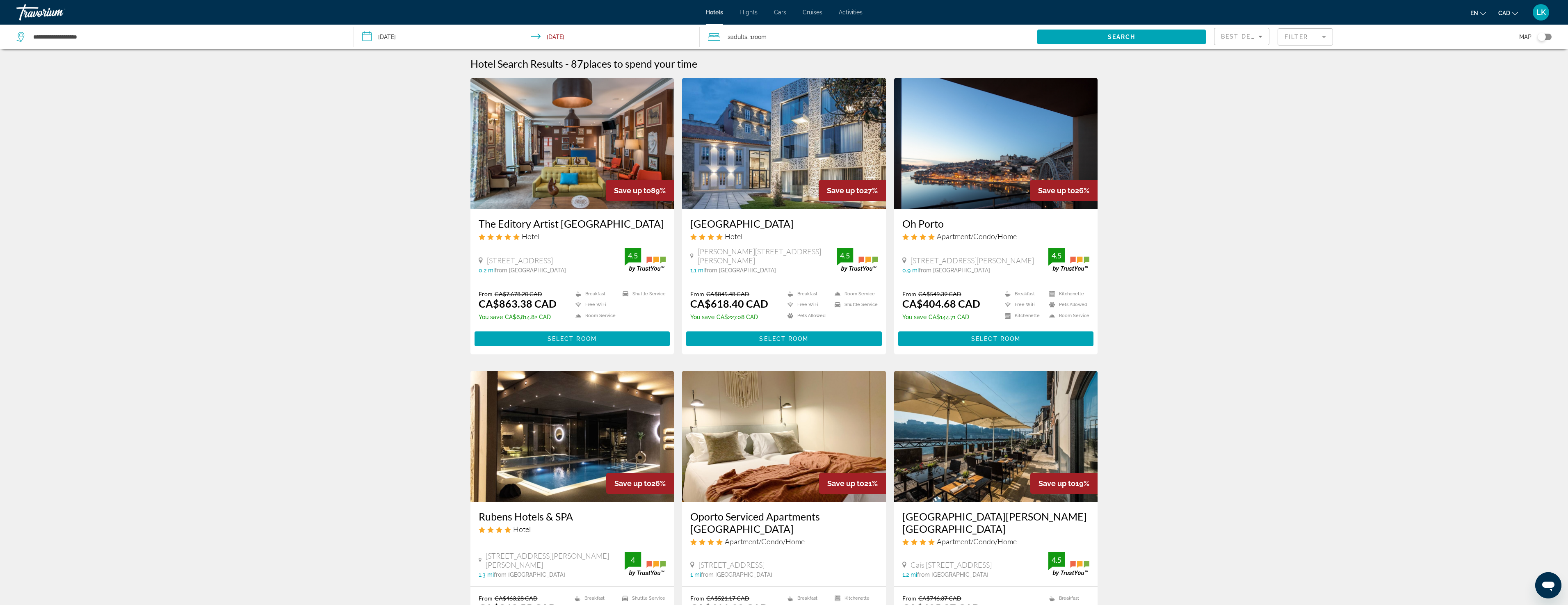
click at [1295, 39] on mat-form-field "Filter" at bounding box center [1306, 36] width 56 height 18
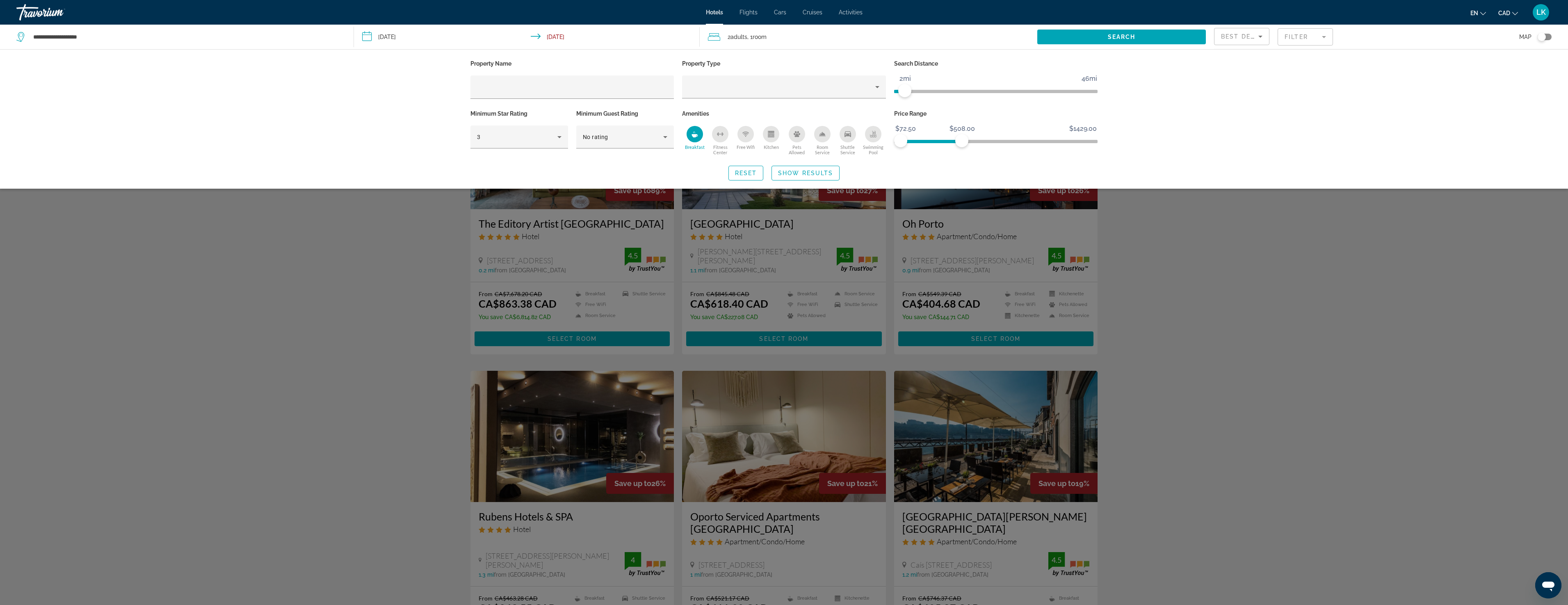
click at [697, 136] on icon "Breakfast" at bounding box center [695, 134] width 7 height 7
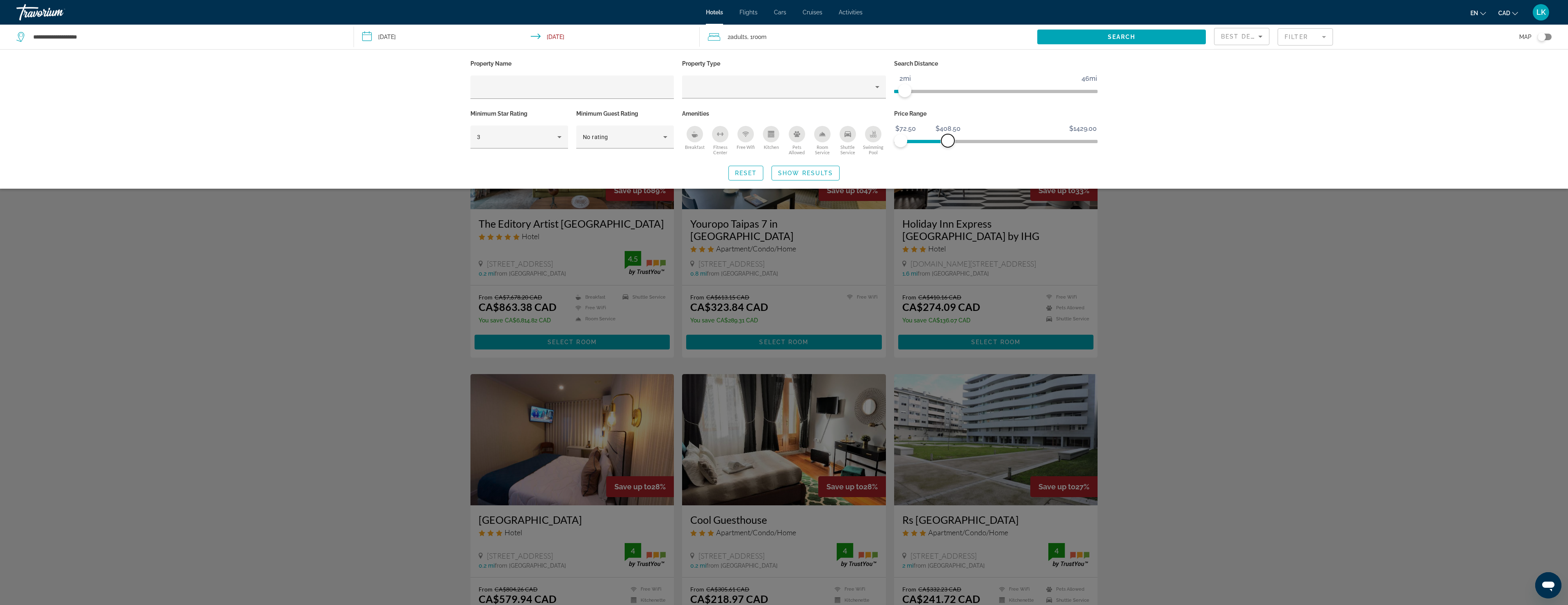
drag, startPoint x: 961, startPoint y: 140, endPoint x: 901, endPoint y: 167, distance: 65.8
click at [949, 142] on span "ngx-slider-max" at bounding box center [948, 140] width 13 height 13
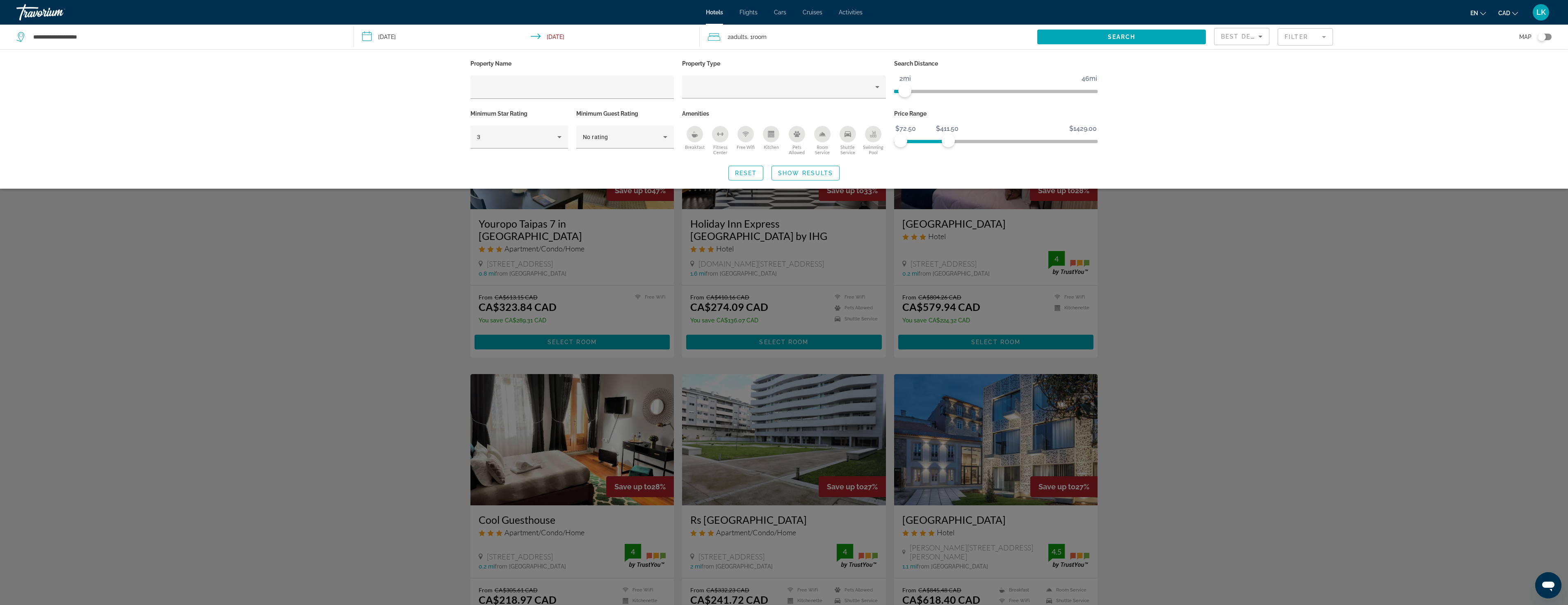
click at [798, 169] on span "Search widget" at bounding box center [805, 173] width 67 height 20
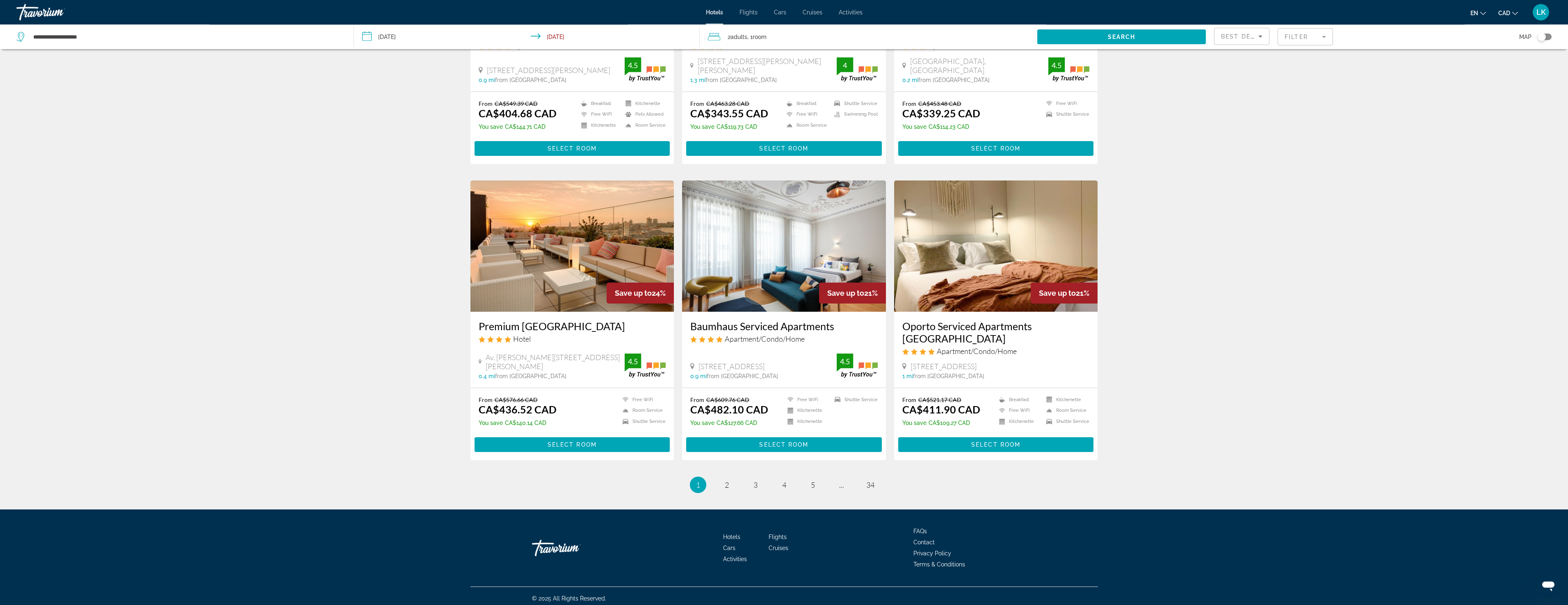
scroll to position [780, 0]
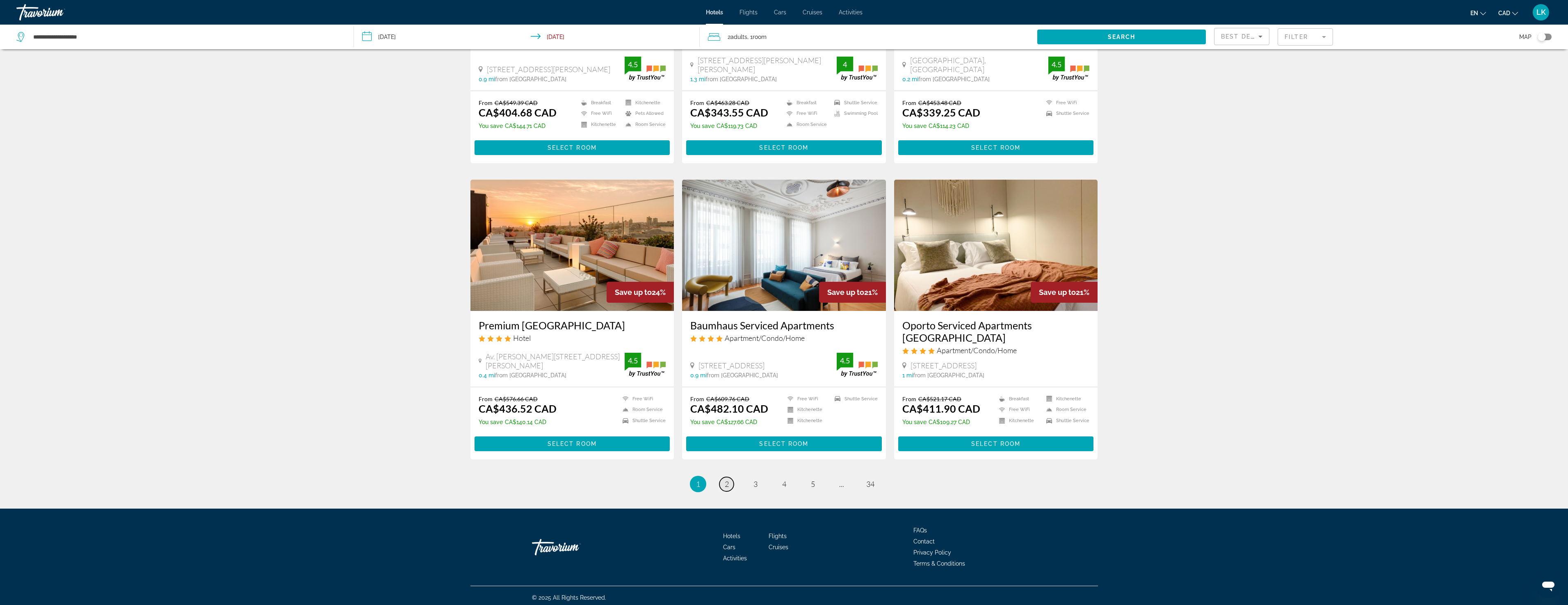
click at [729, 485] on link "page 2" at bounding box center [726, 483] width 14 height 14
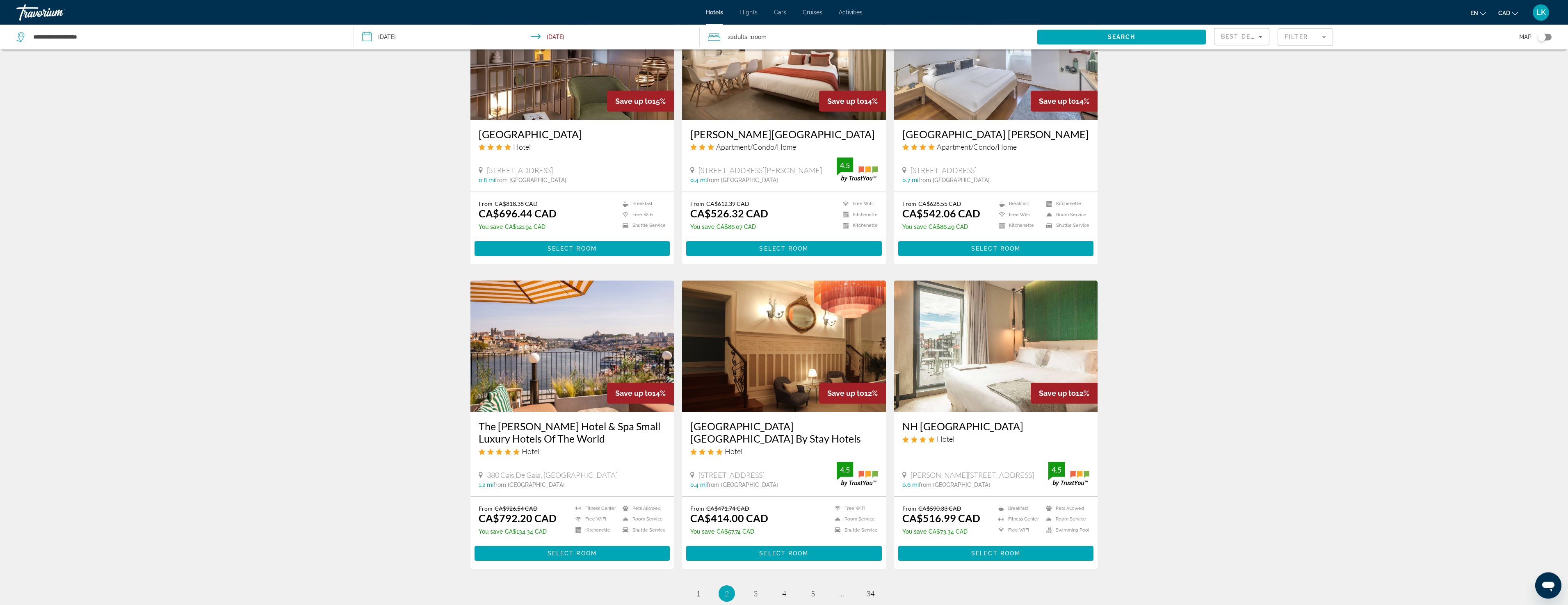
scroll to position [711, 0]
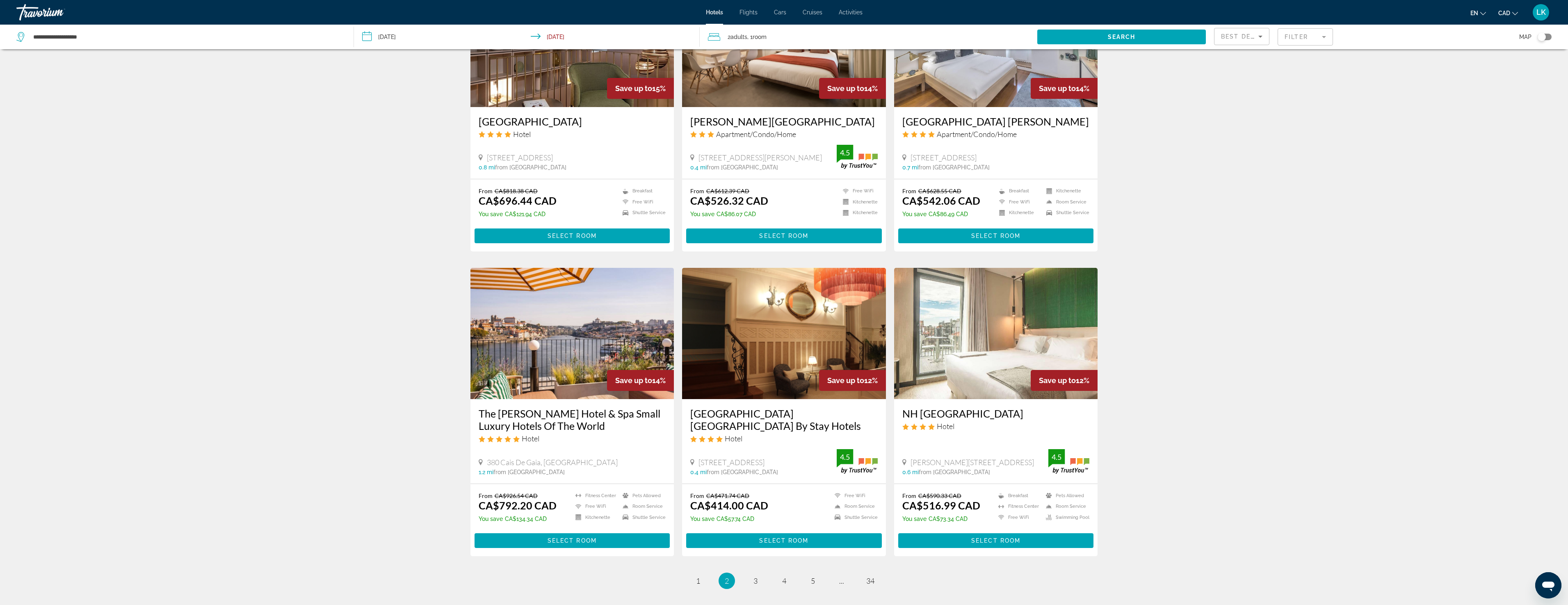
click at [784, 407] on h3 "[GEOGRAPHIC_DATA] [GEOGRAPHIC_DATA] By Stay Hotels" at bounding box center [784, 419] width 188 height 24
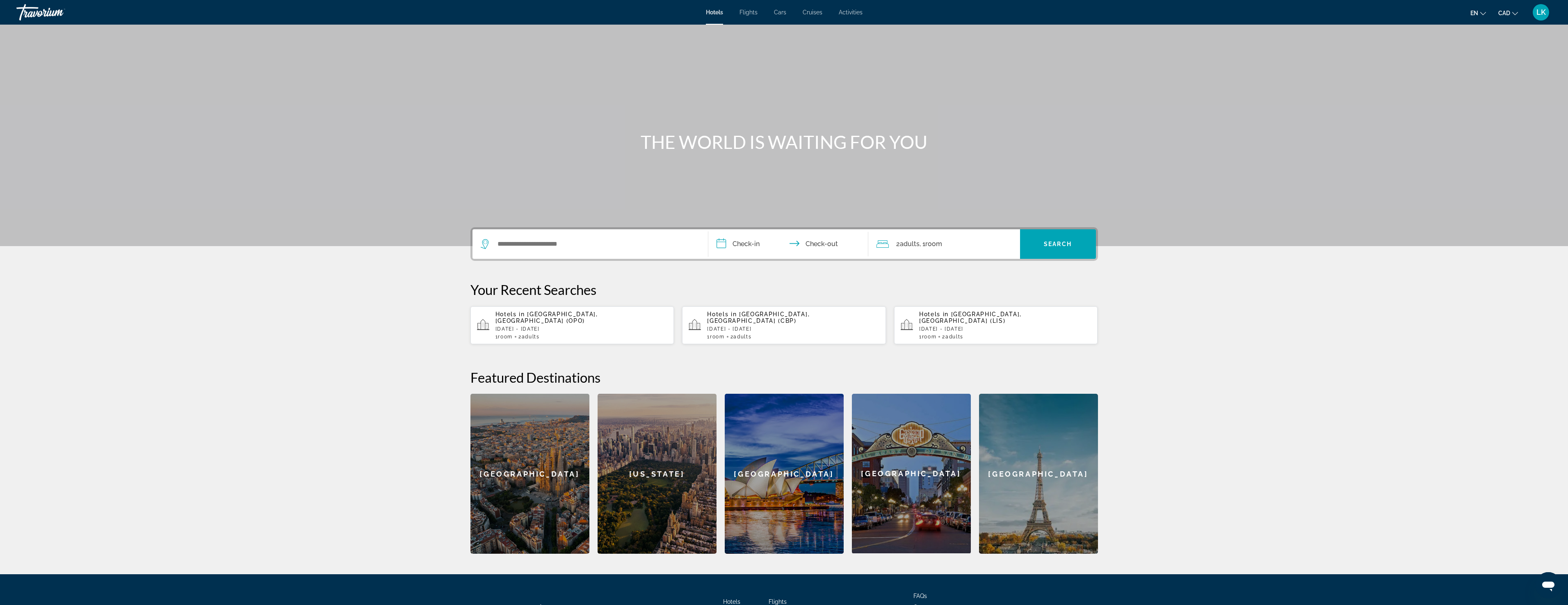
click at [1543, 13] on span "LK" at bounding box center [1541, 12] width 9 height 8
click at [1133, 132] on div "Main content" at bounding box center [784, 123] width 1568 height 246
